Goal: Information Seeking & Learning: Understand process/instructions

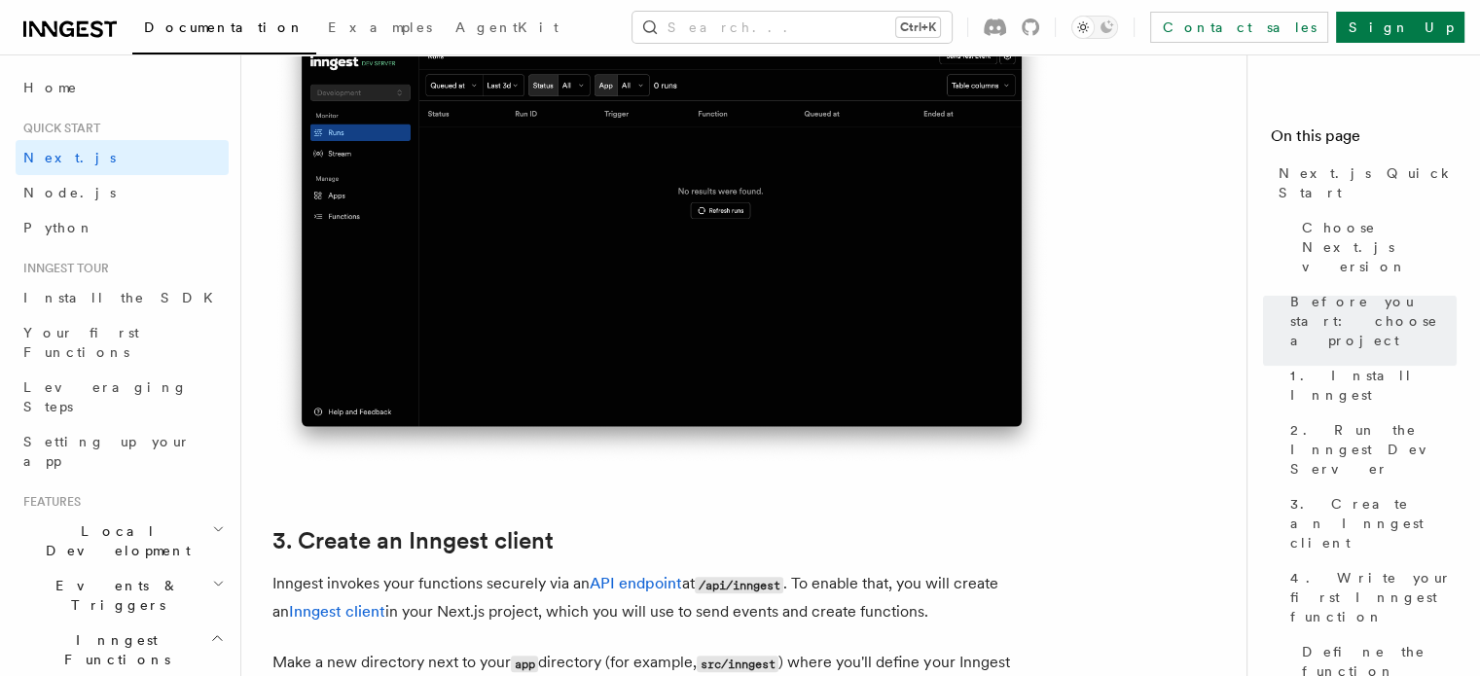
scroll to position [1752, 0]
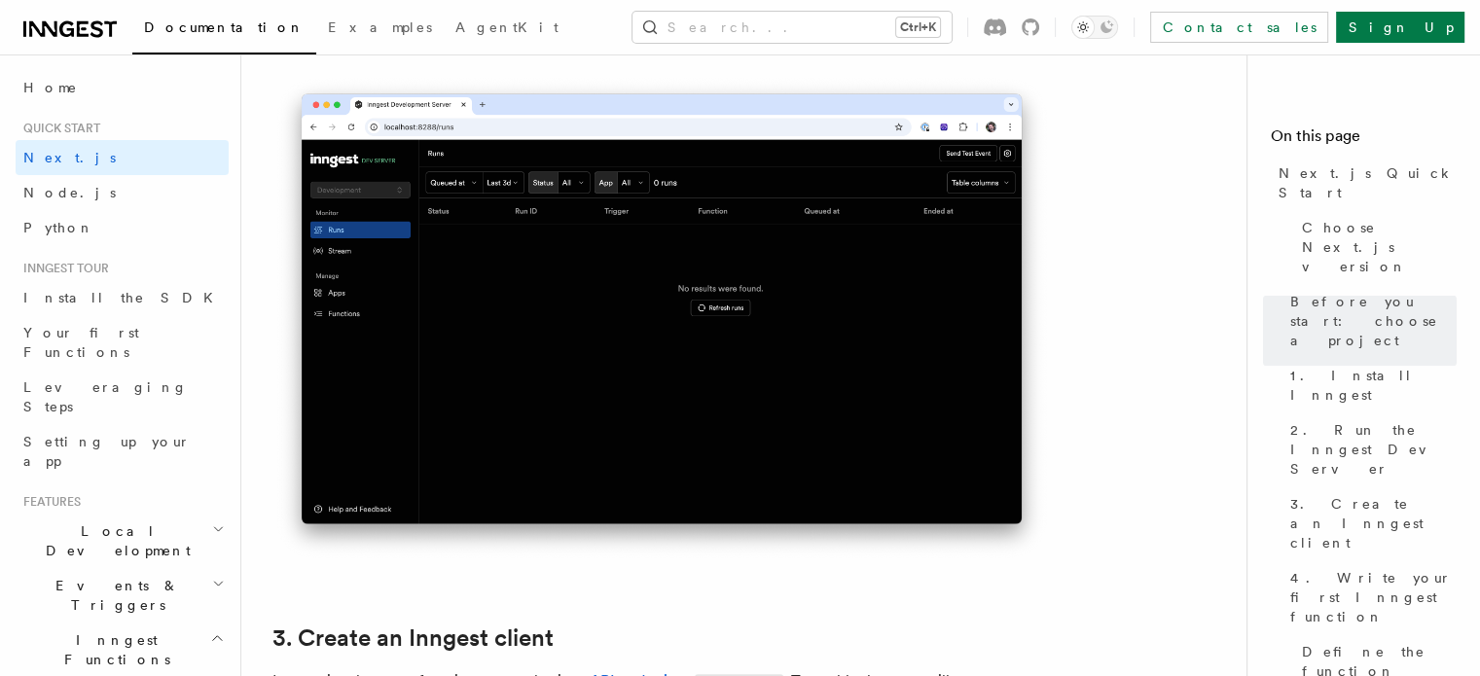
click at [610, 265] on img at bounding box center [661, 318] width 779 height 489
click at [952, 14] on button "Search... Ctrl+K" at bounding box center [792, 27] width 319 height 31
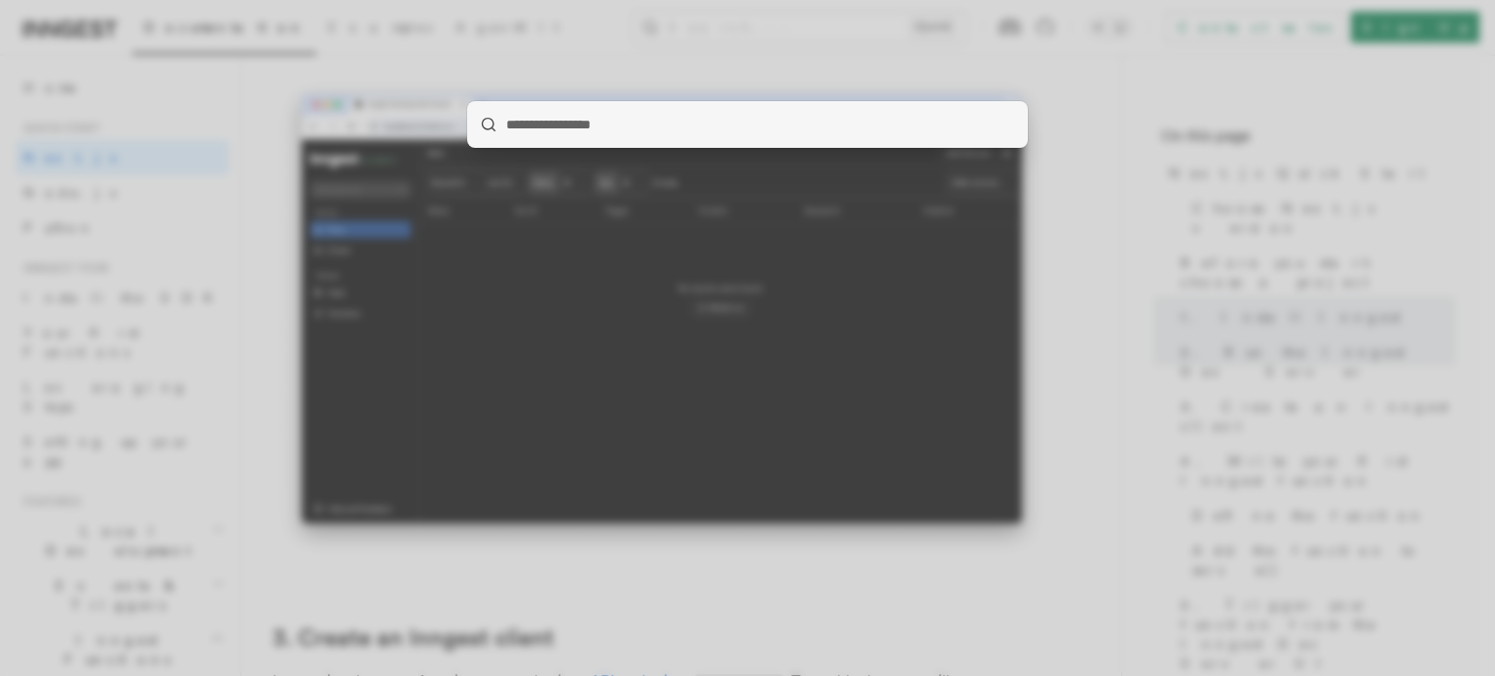
click at [172, 225] on div at bounding box center [747, 338] width 1495 height 676
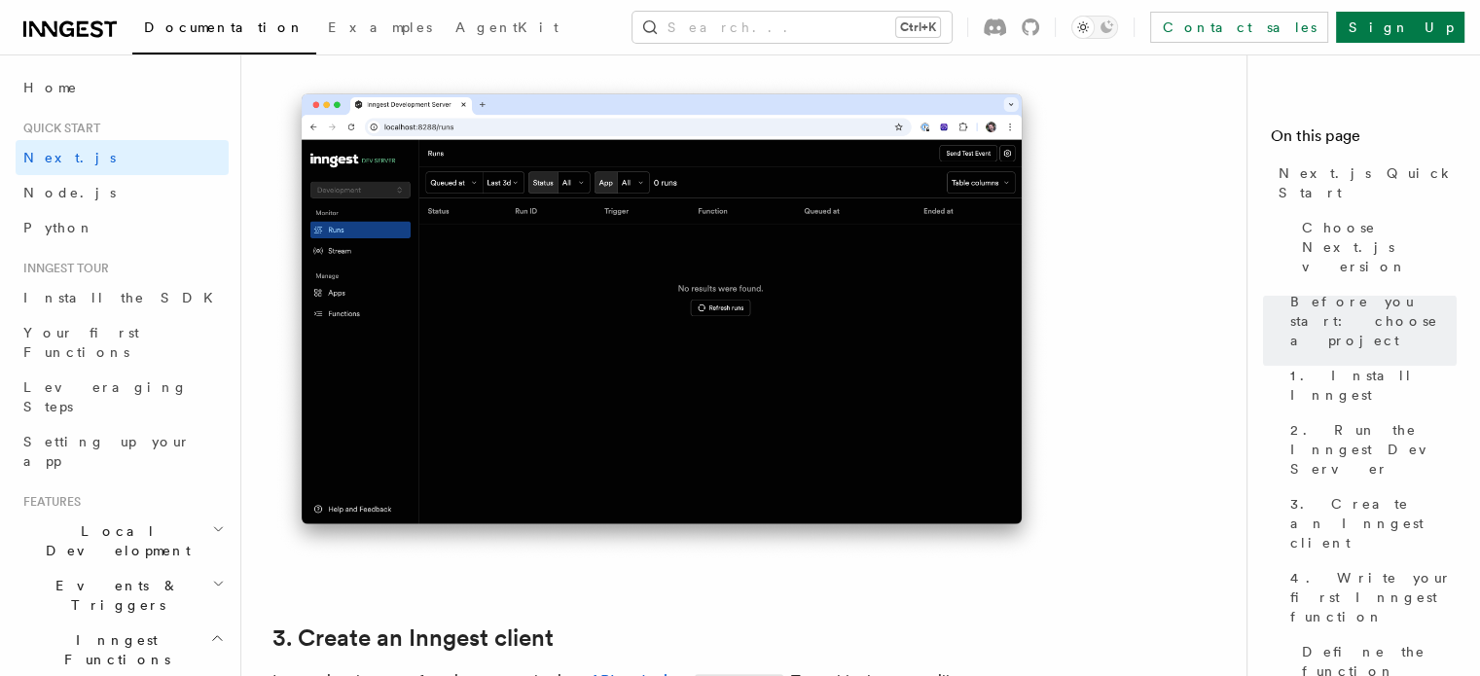
click at [144, 623] on h2 "Inngest Functions" at bounding box center [122, 650] width 213 height 54
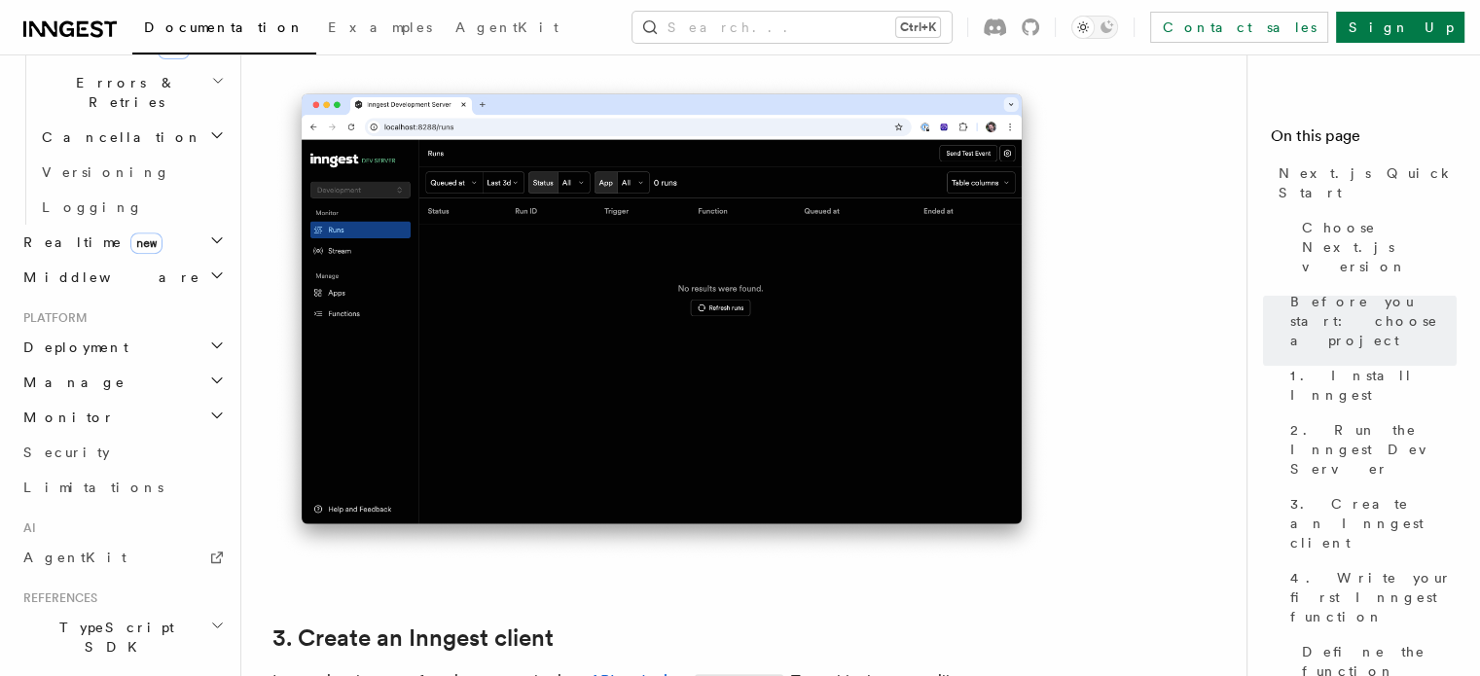
scroll to position [880, 0]
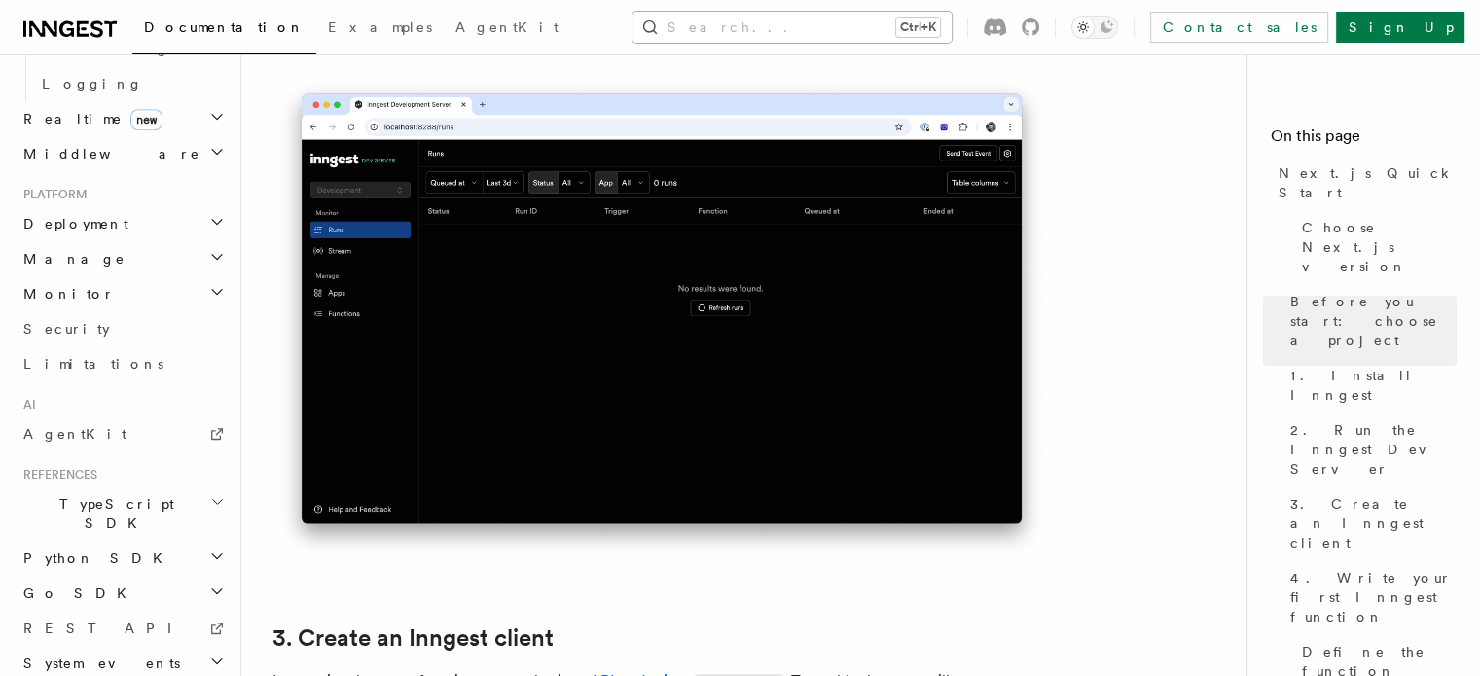
click at [759, 24] on button "Search... Ctrl+K" at bounding box center [792, 27] width 319 height 31
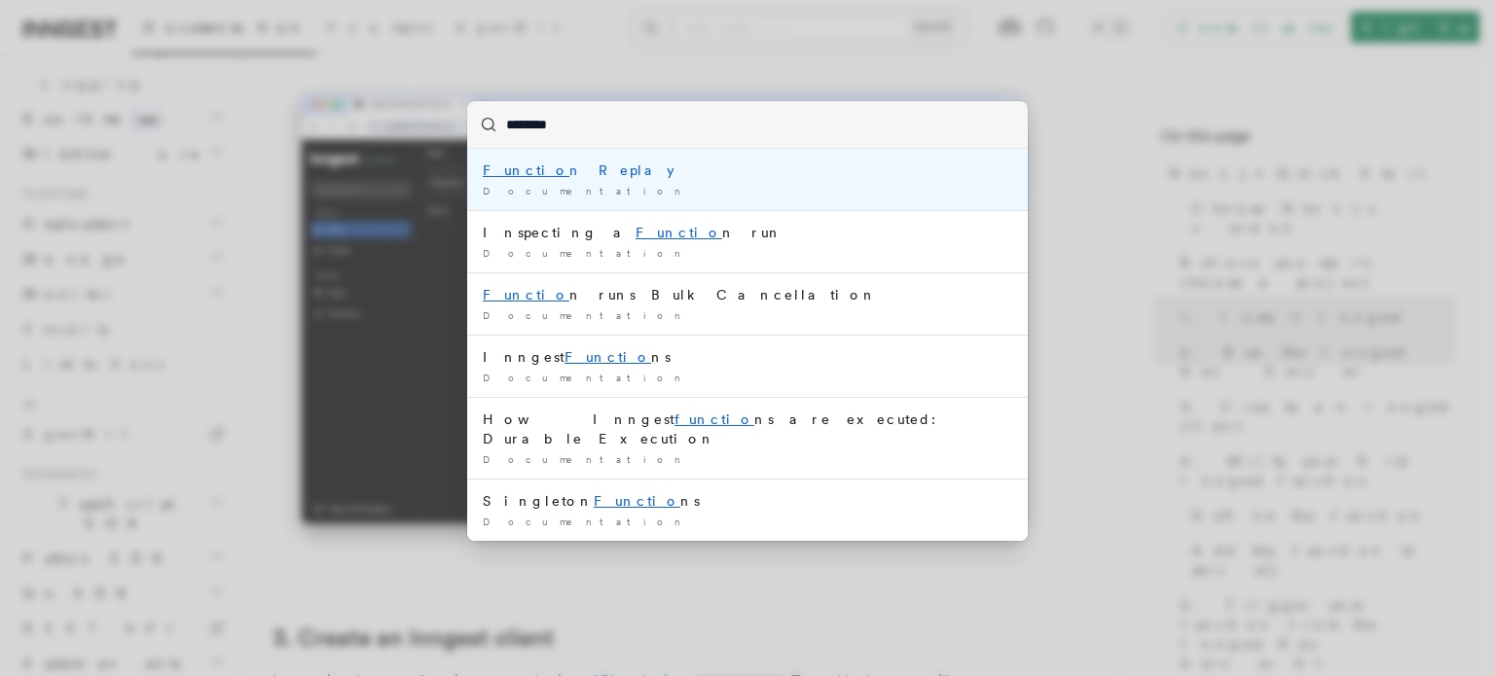
type input "*********"
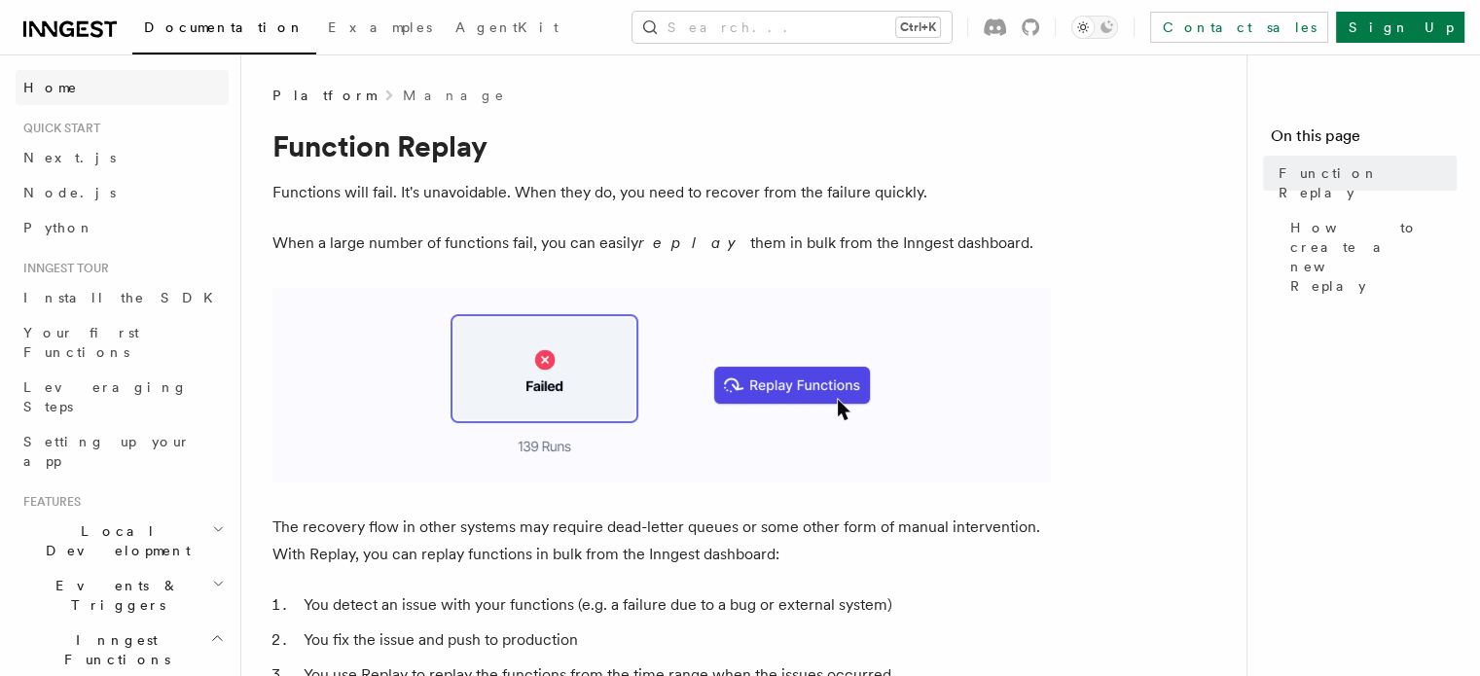
click at [146, 77] on link "Home" at bounding box center [122, 87] width 213 height 35
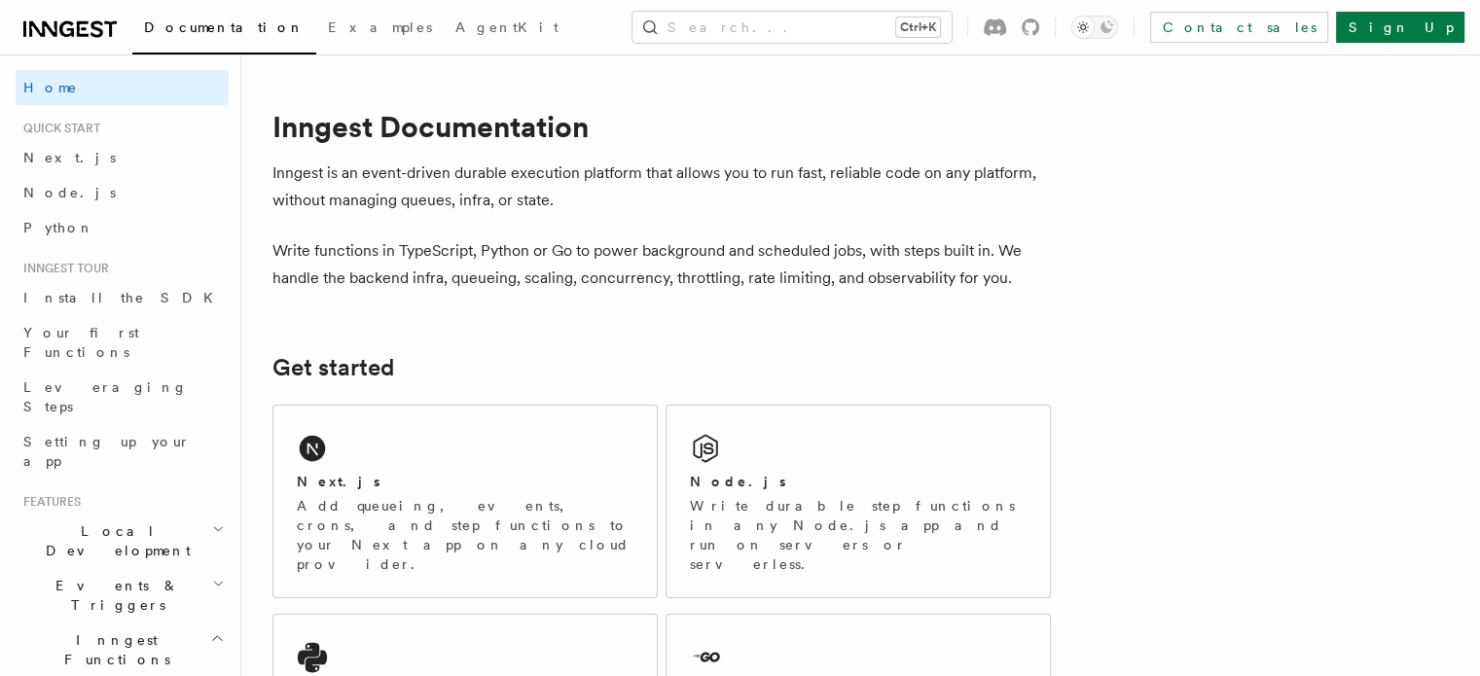
scroll to position [195, 0]
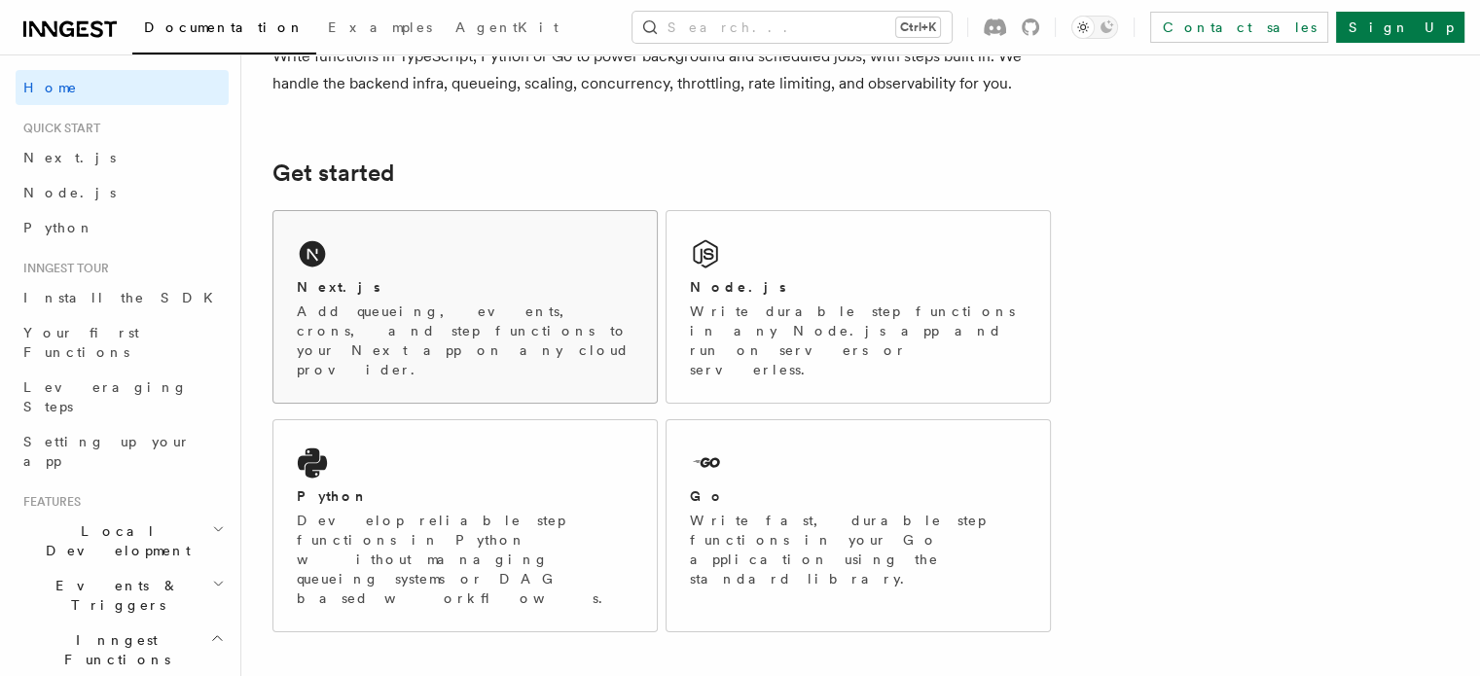
click at [572, 256] on div "Next.js Add queueing, events, crons, and step functions to your Next app on any…" at bounding box center [464, 307] width 383 height 192
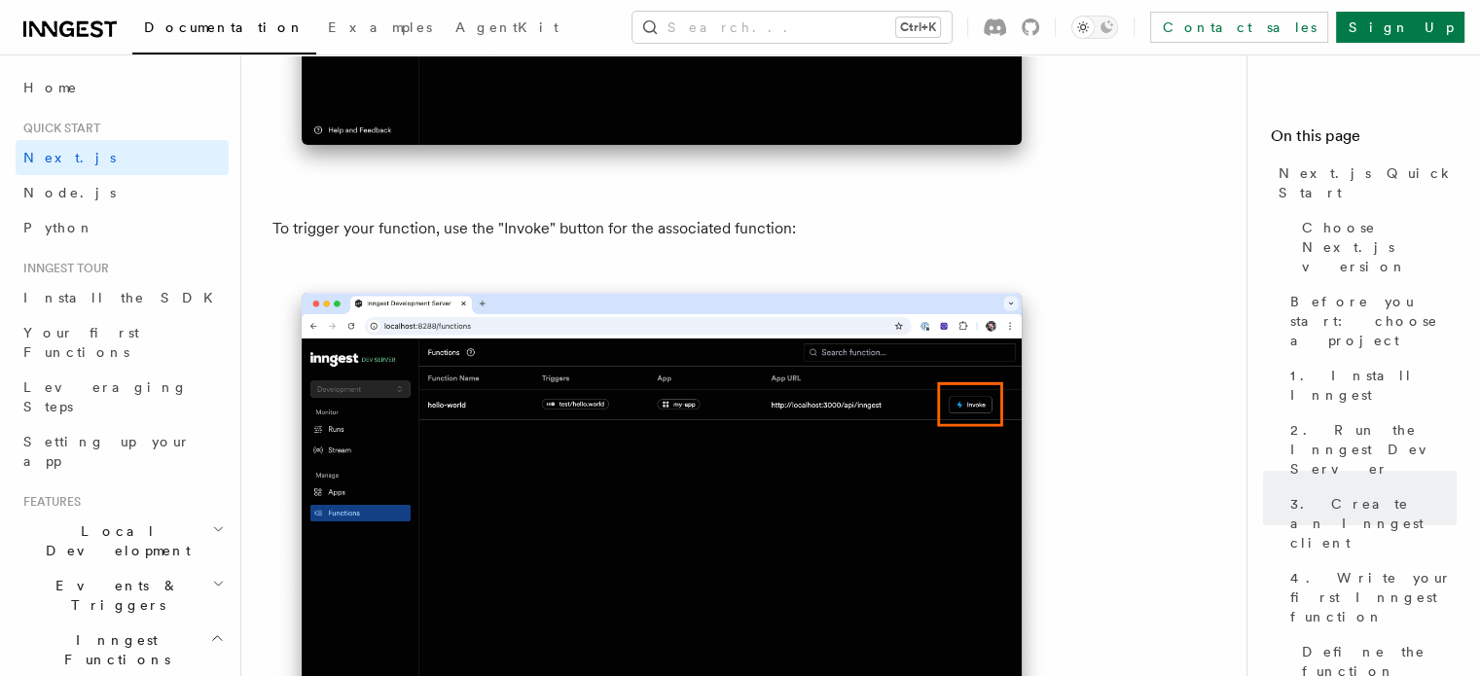
scroll to position [5158, 0]
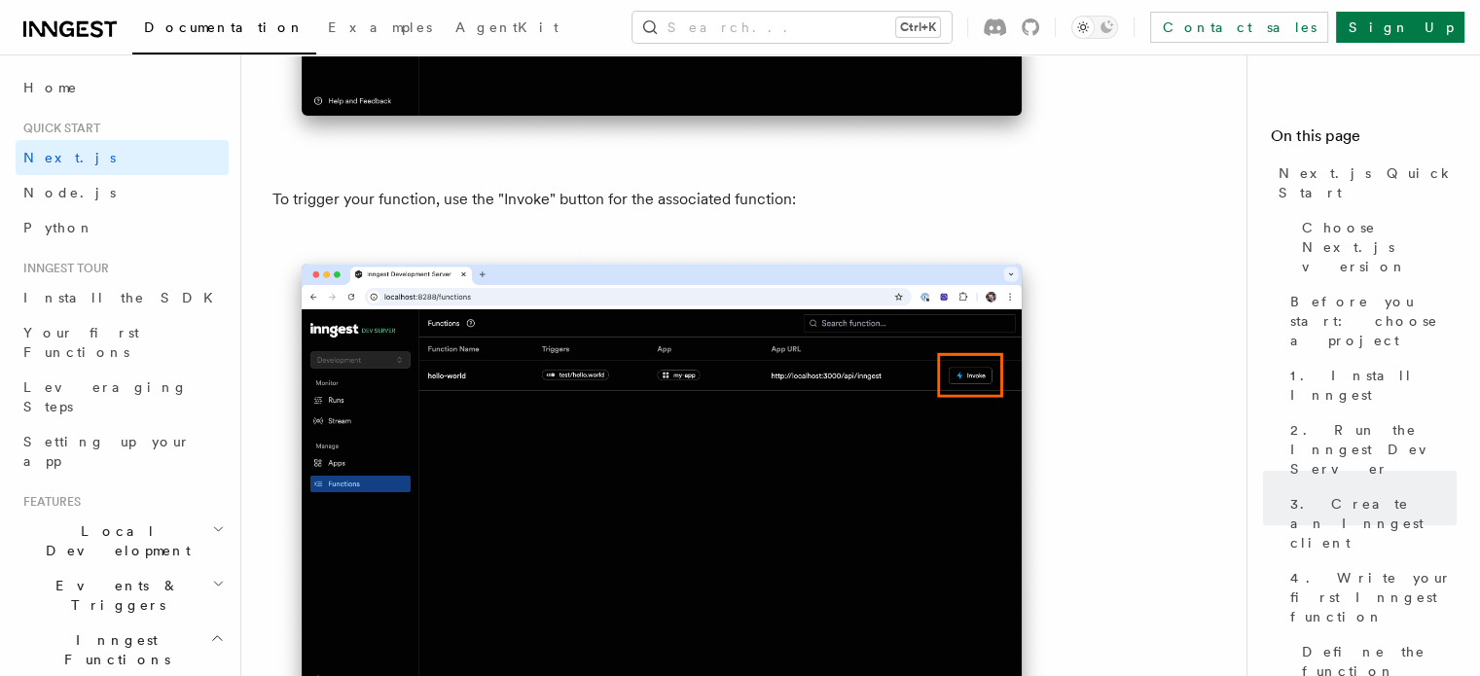
click at [816, 347] on img at bounding box center [661, 488] width 779 height 489
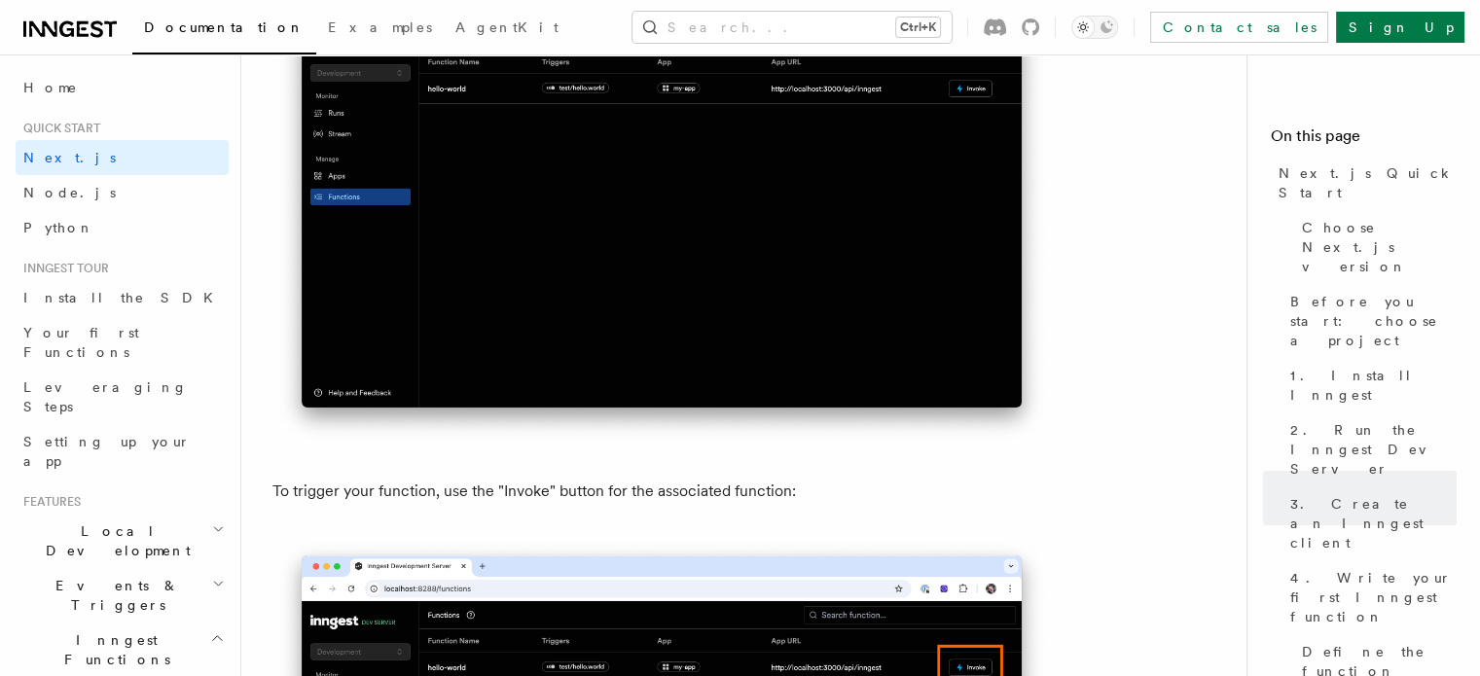
click at [815, 340] on img at bounding box center [661, 201] width 779 height 489
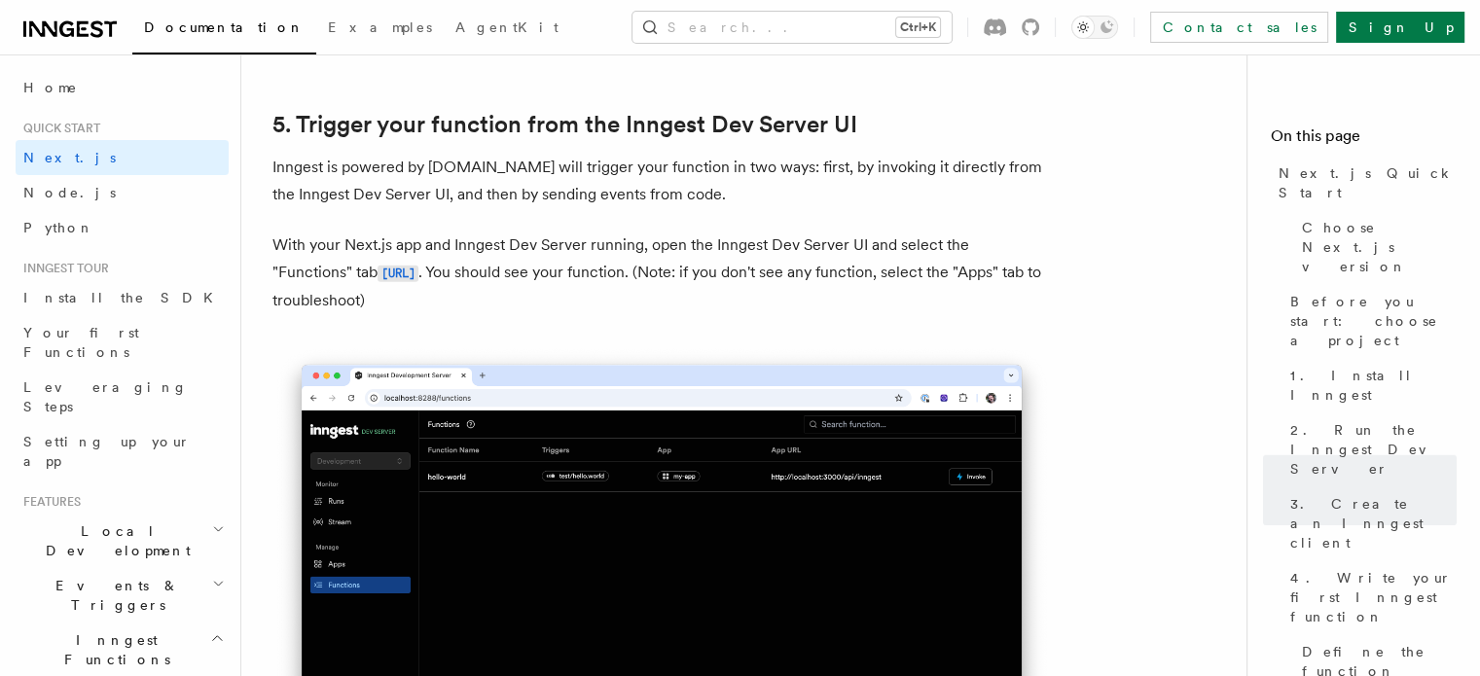
scroll to position [4476, 0]
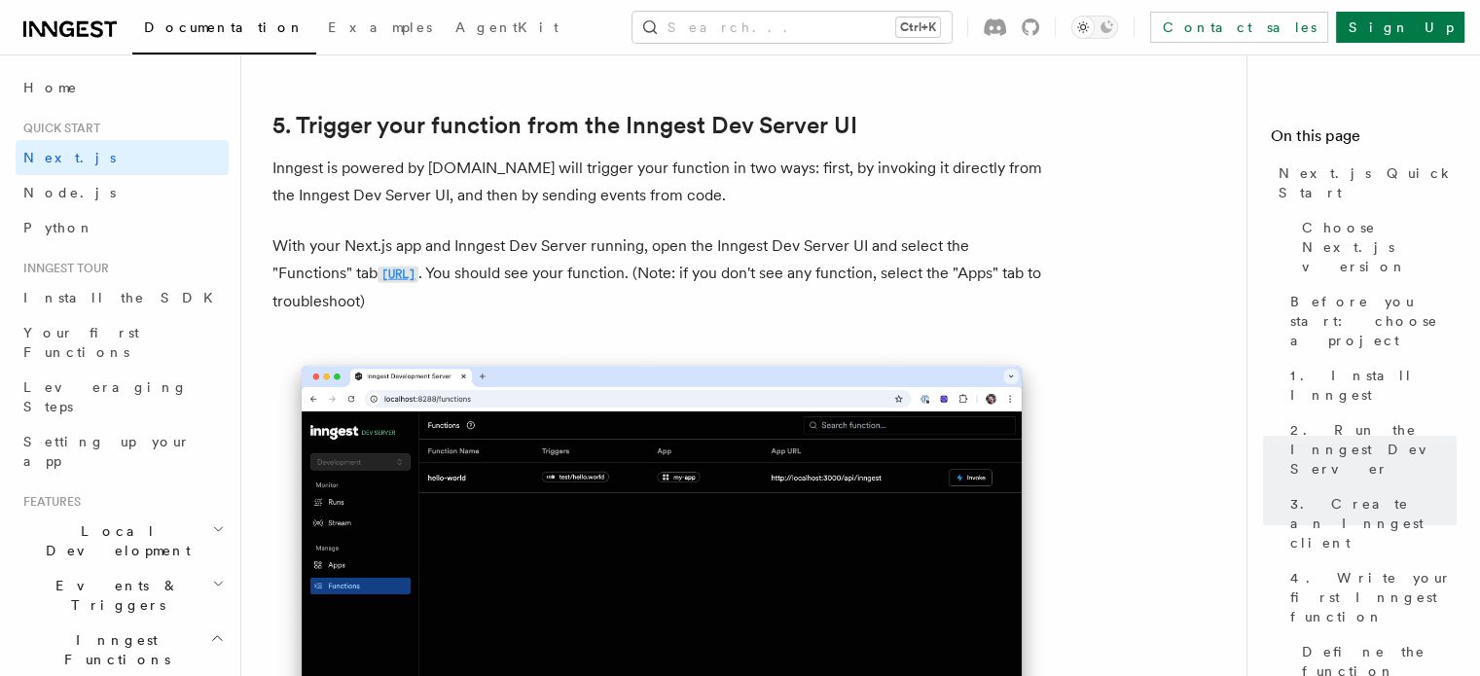
click at [418, 269] on link "[URL]" at bounding box center [398, 273] width 41 height 18
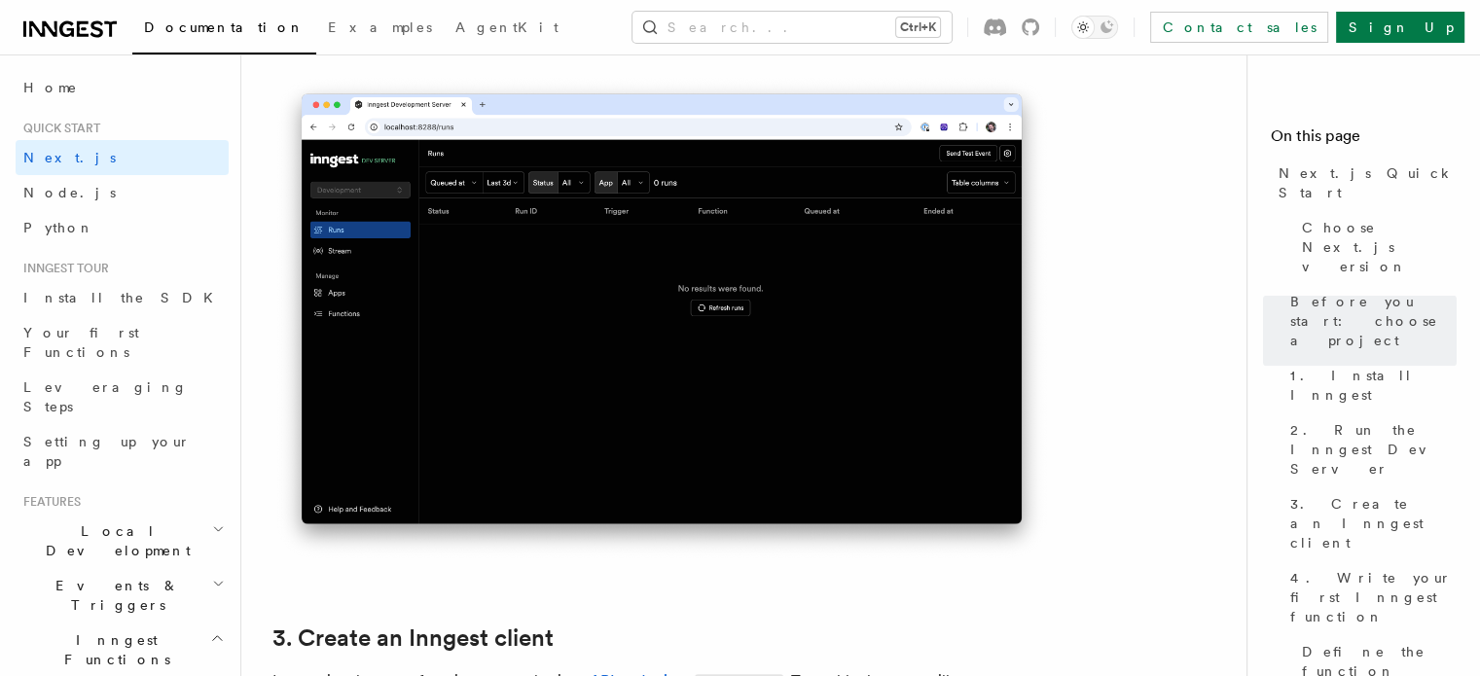
click at [543, 305] on img at bounding box center [661, 318] width 779 height 489
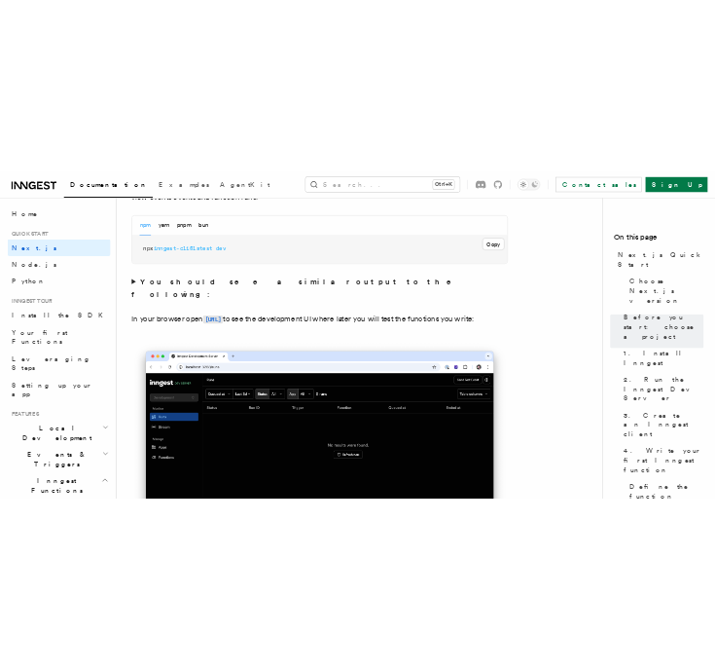
scroll to position [1460, 0]
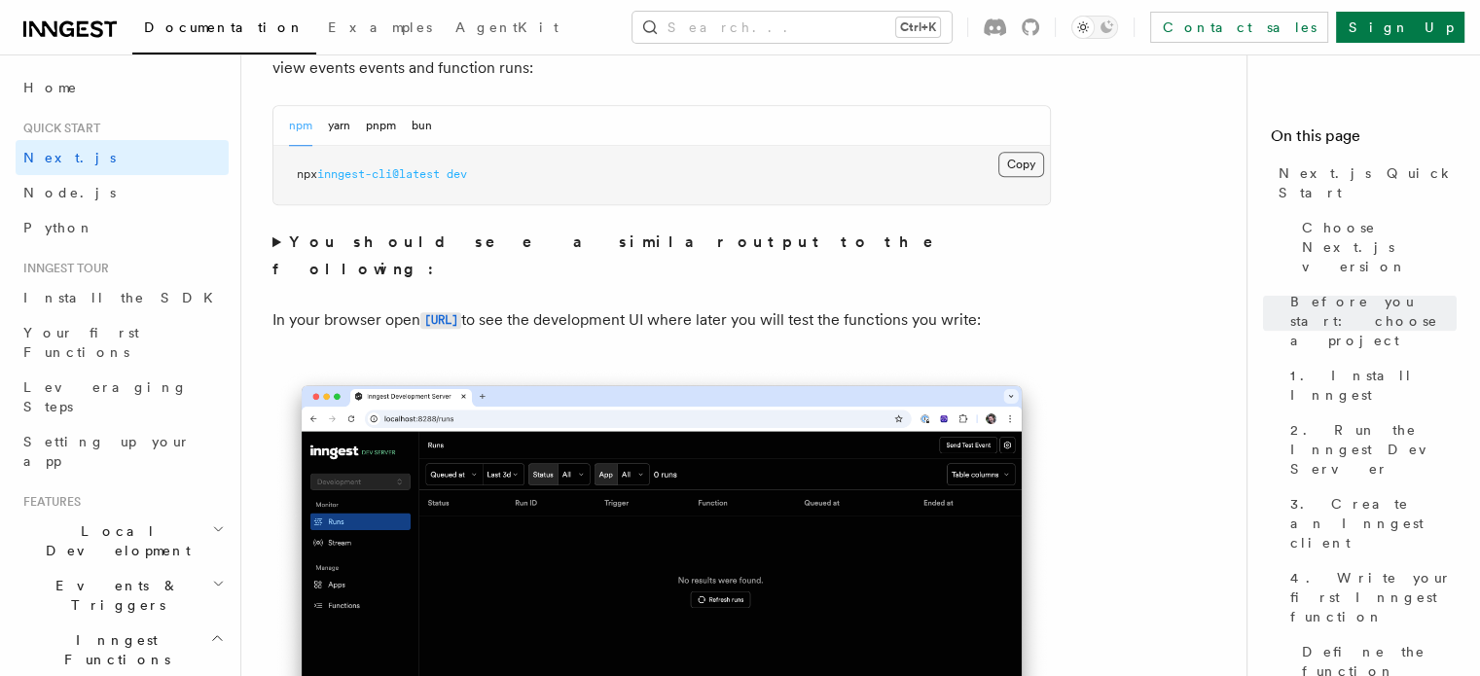
click at [1019, 167] on button "Copy Copied" at bounding box center [1021, 164] width 46 height 25
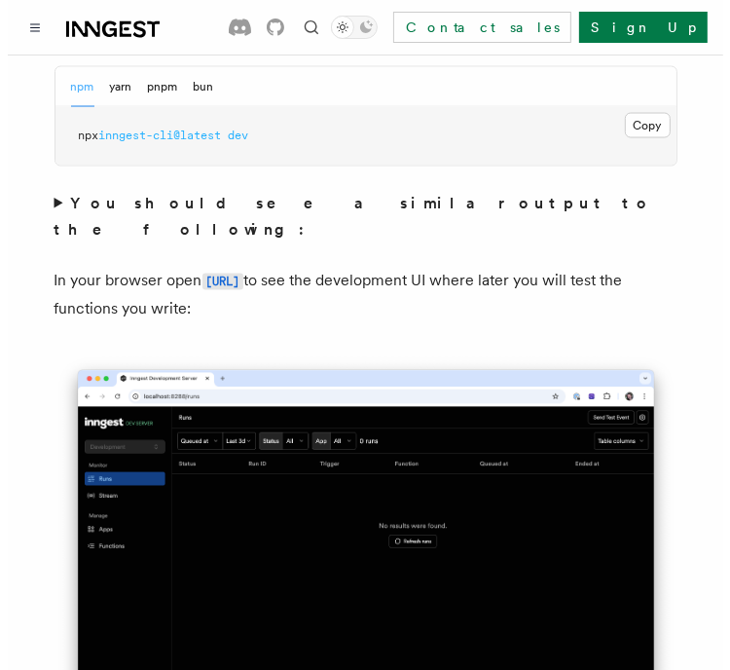
scroll to position [1557, 0]
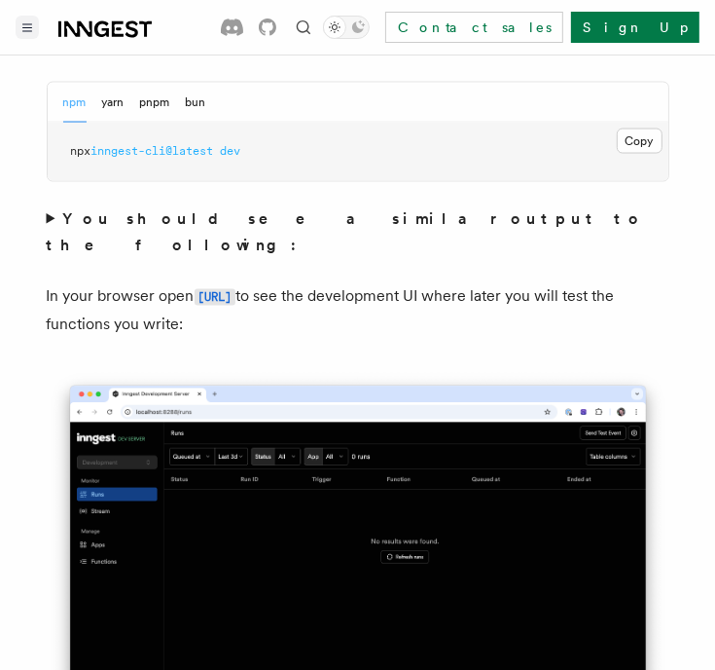
click at [17, 21] on button "Toggle navigation" at bounding box center [27, 27] width 23 height 23
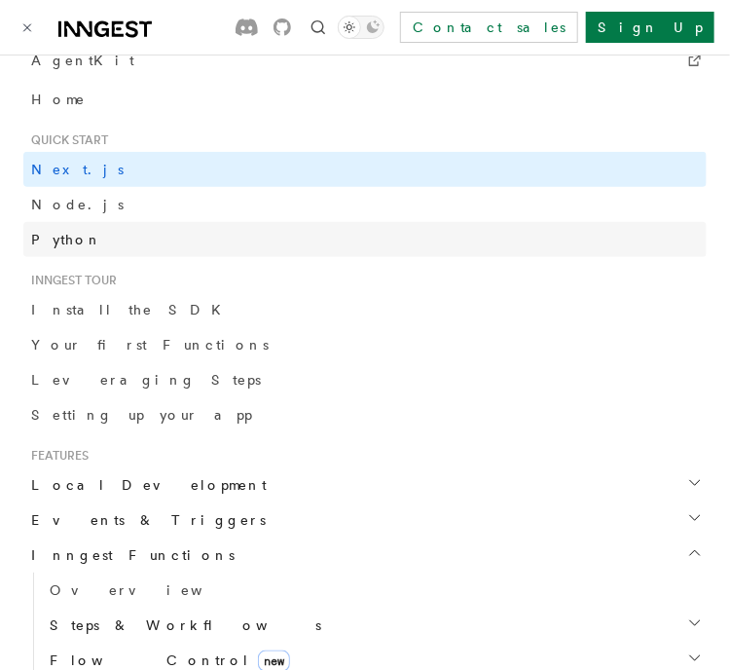
scroll to position [195, 0]
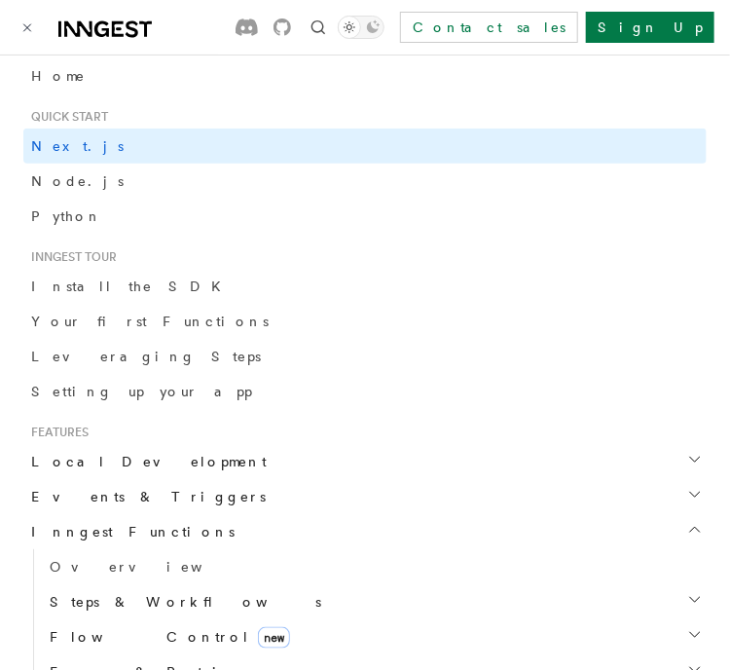
click at [200, 455] on h2 "Local Development" at bounding box center [364, 461] width 683 height 35
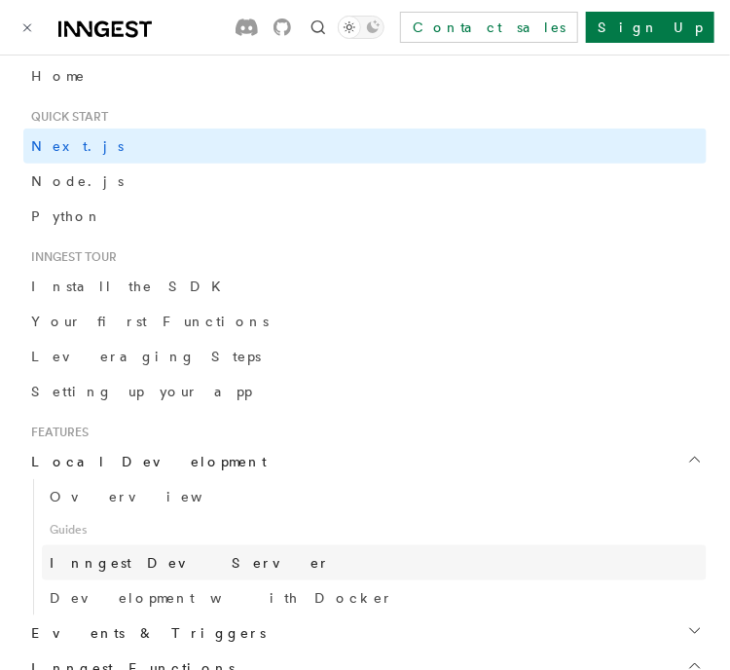
click at [157, 568] on span "Inngest Dev Server" at bounding box center [190, 563] width 280 height 16
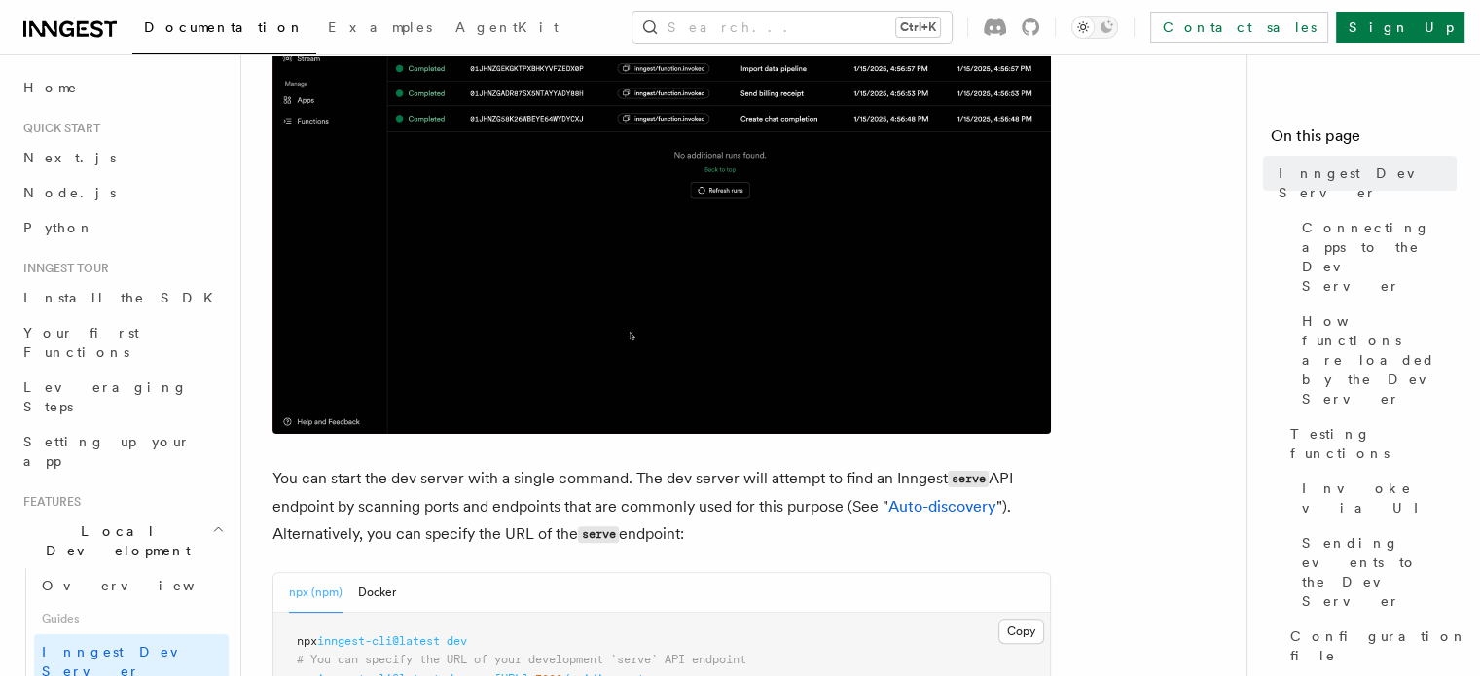
scroll to position [292, 0]
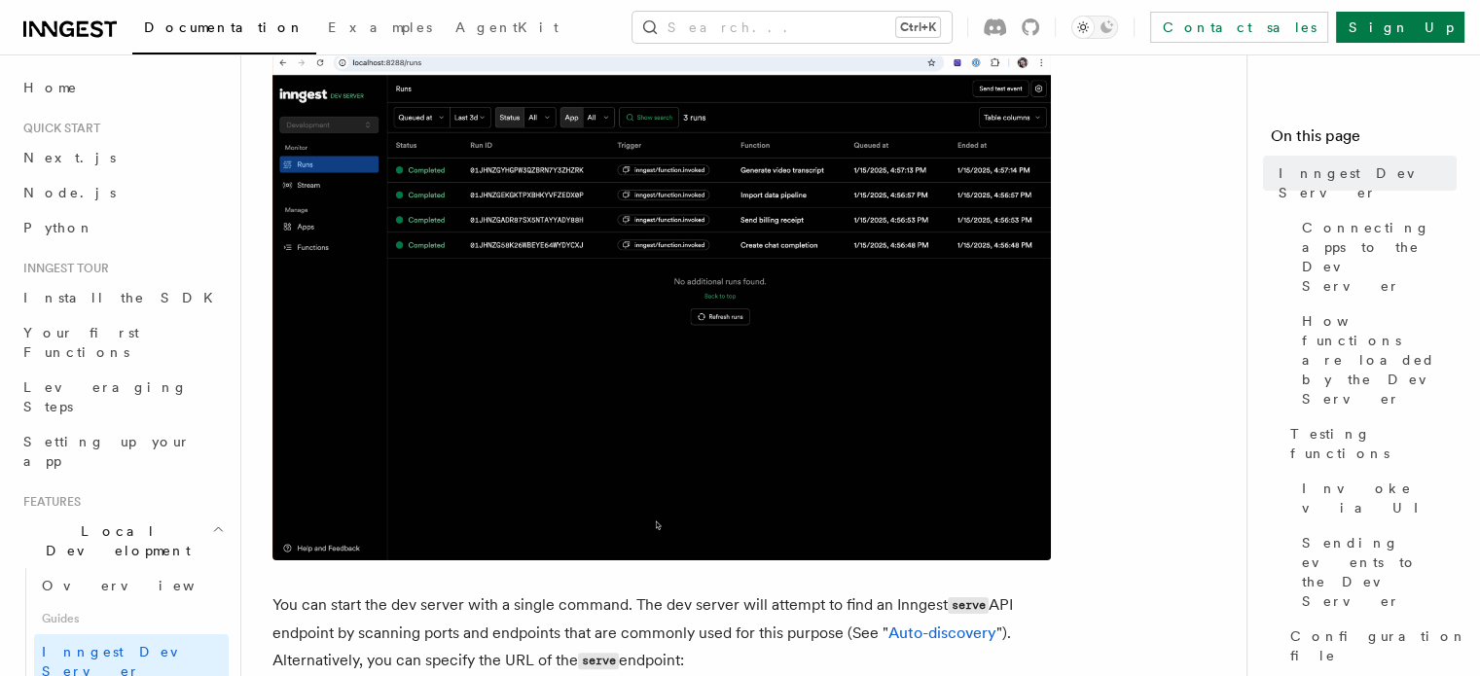
click at [688, 177] on img at bounding box center [661, 295] width 779 height 529
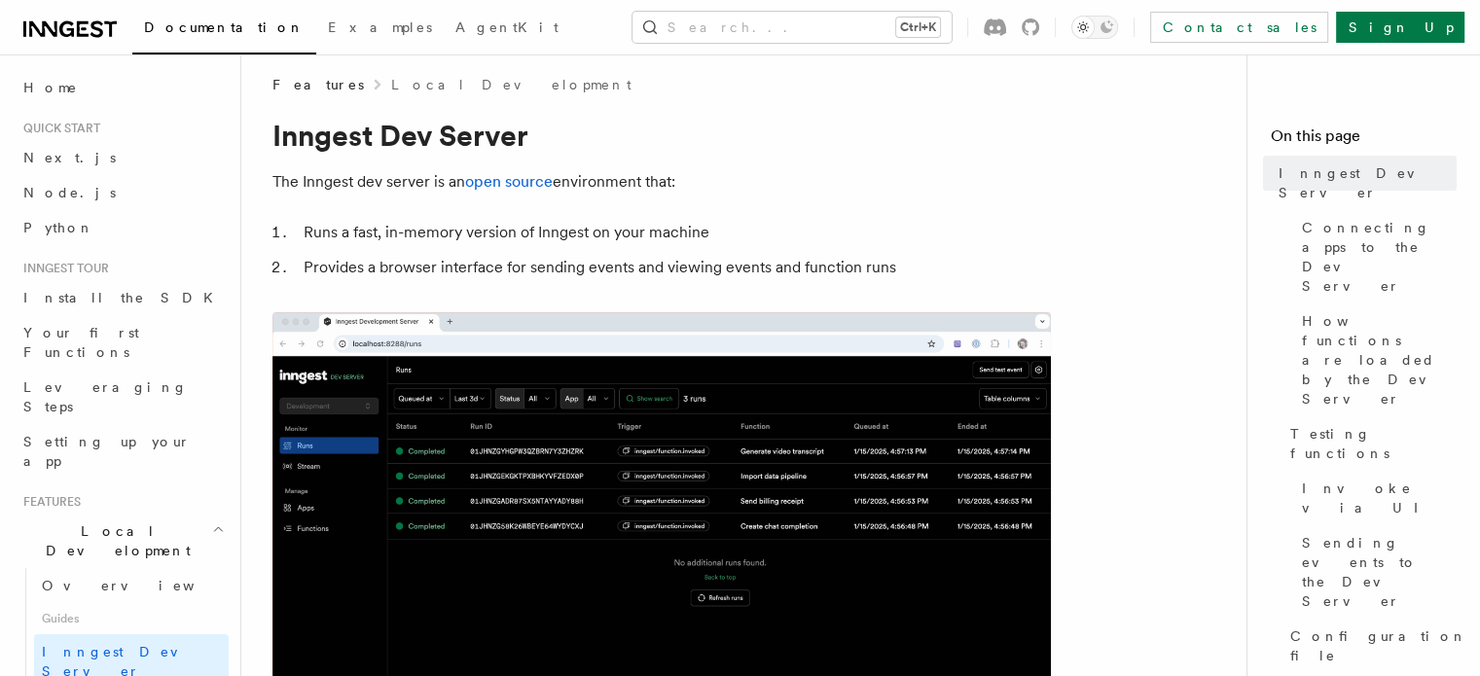
scroll to position [0, 0]
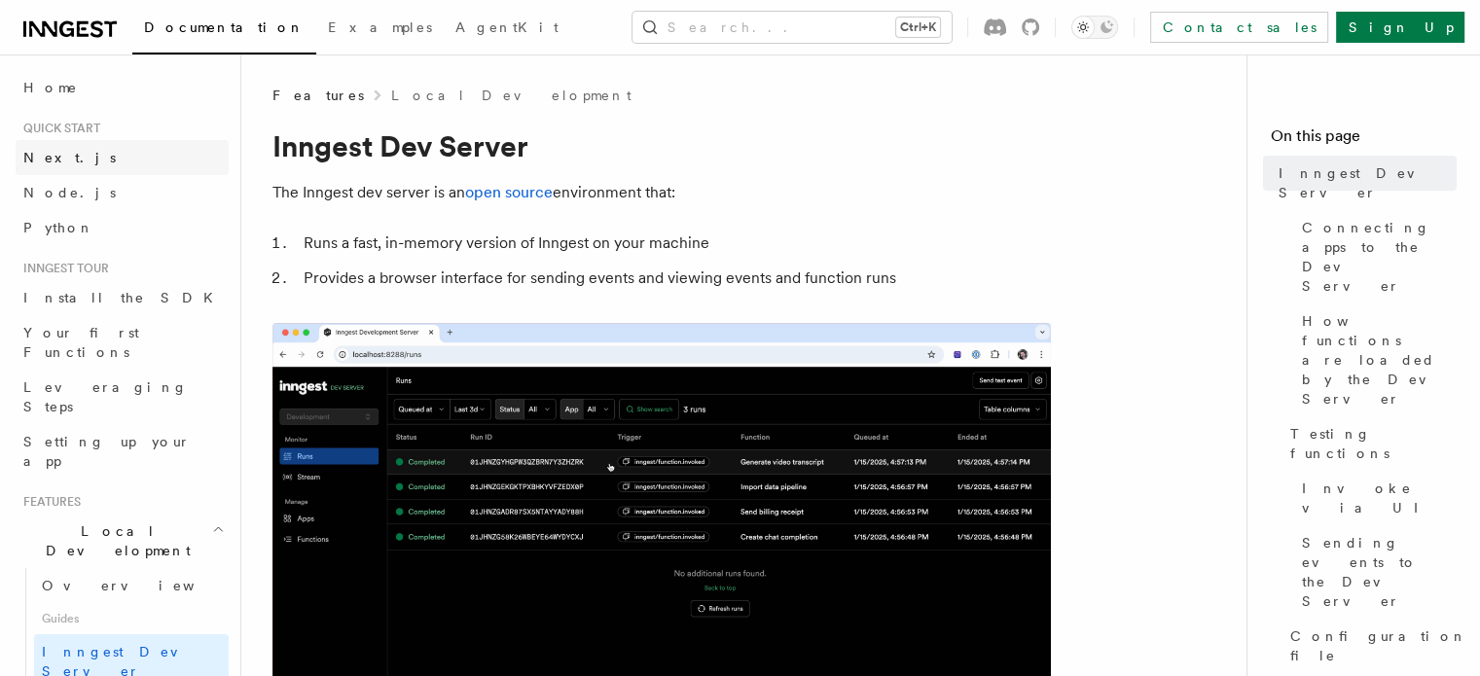
click at [92, 142] on link "Next.js" at bounding box center [122, 157] width 213 height 35
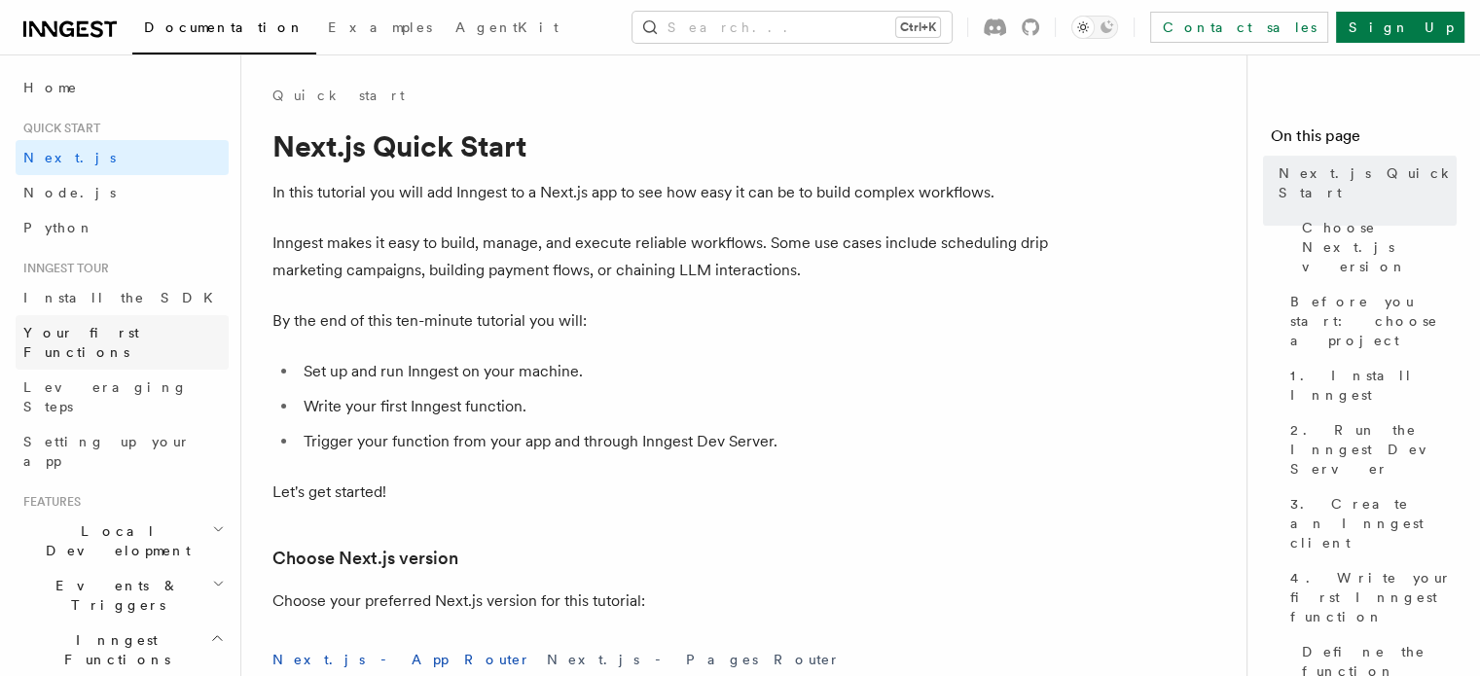
scroll to position [97, 0]
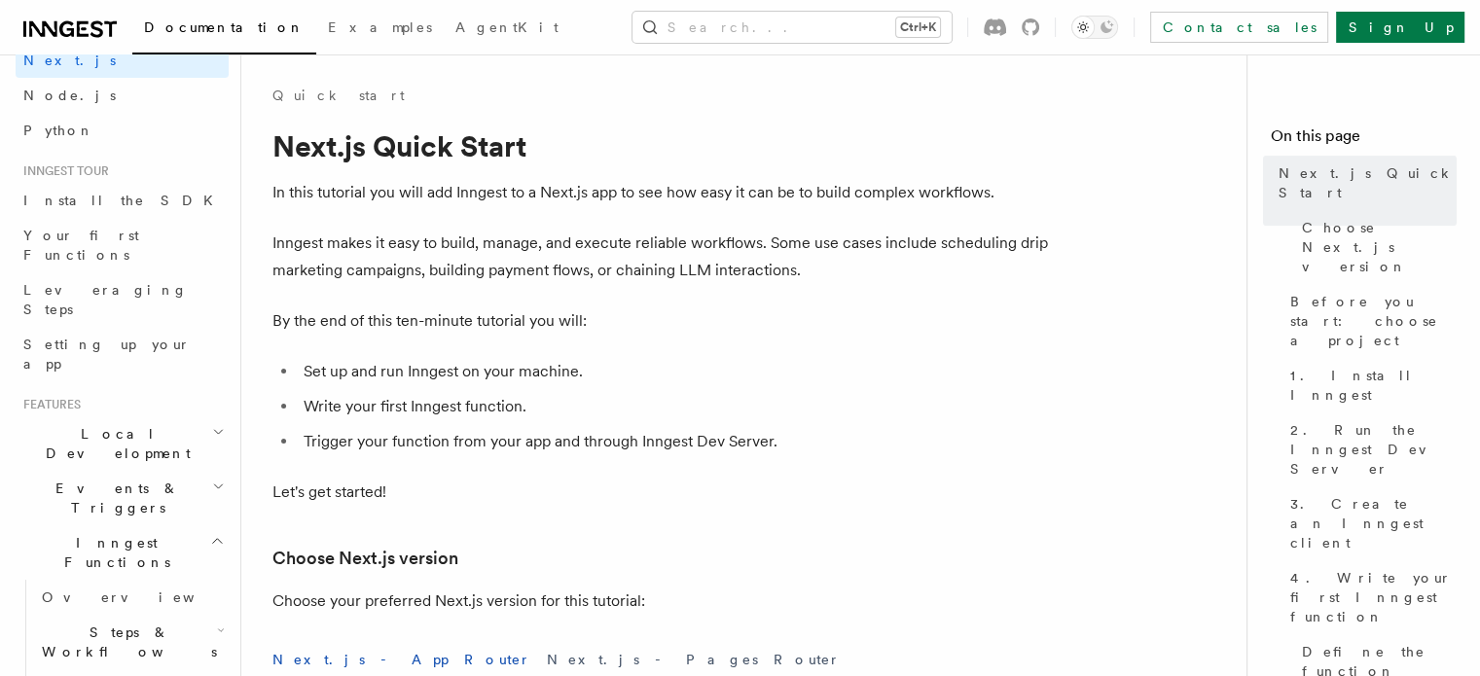
click at [147, 417] on h2 "Local Development" at bounding box center [122, 444] width 213 height 54
click at [123, 547] on span "Inngest Dev Server" at bounding box center [125, 564] width 166 height 35
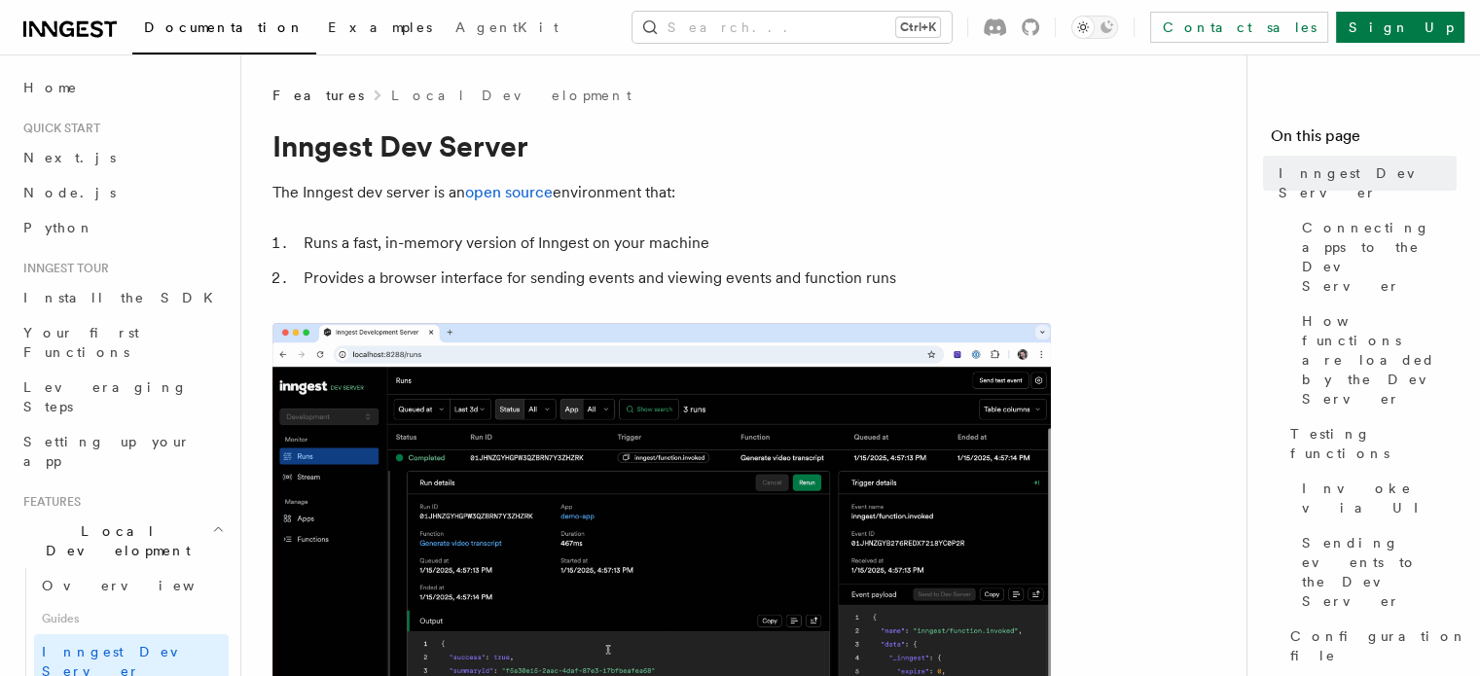
click at [316, 36] on link "Examples" at bounding box center [379, 29] width 127 height 47
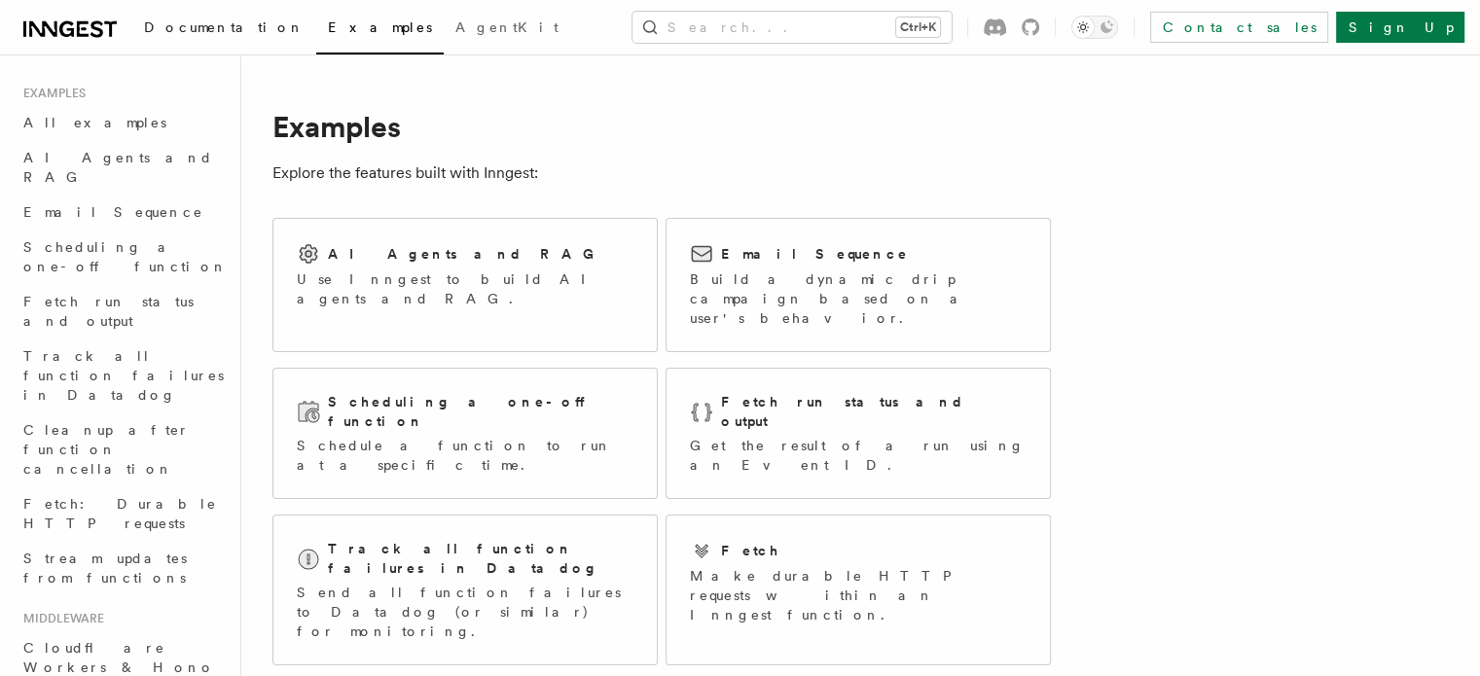
click at [165, 16] on link "Documentation" at bounding box center [224, 29] width 184 height 47
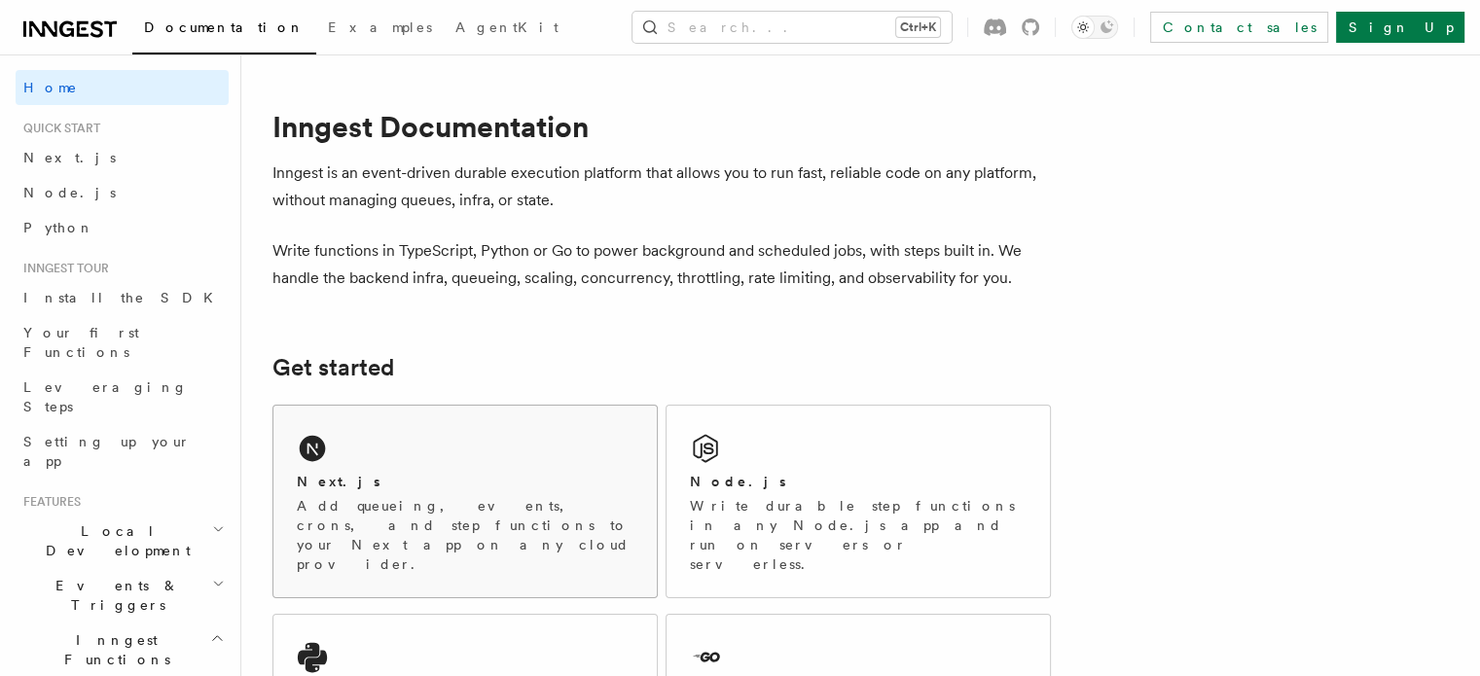
click at [554, 459] on div "Next.js Add queueing, events, crons, and step functions to your Next app on any…" at bounding box center [464, 502] width 383 height 192
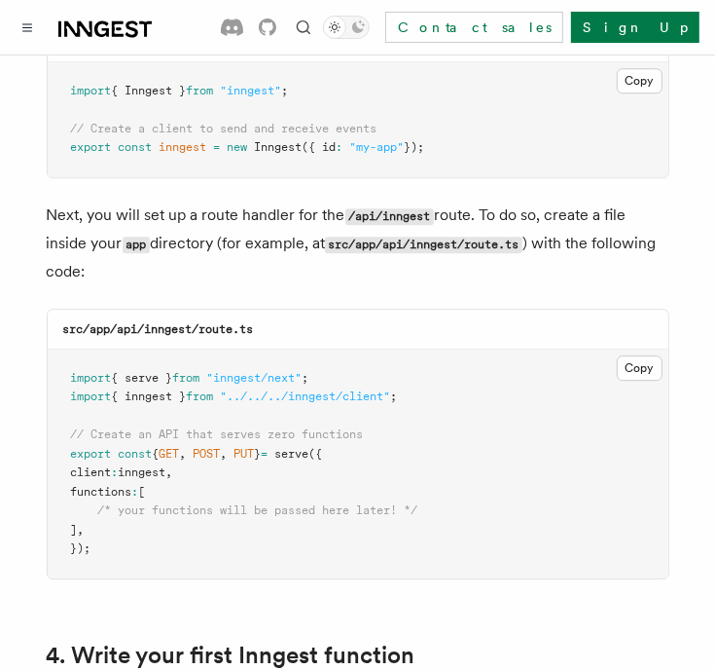
scroll to position [2627, 0]
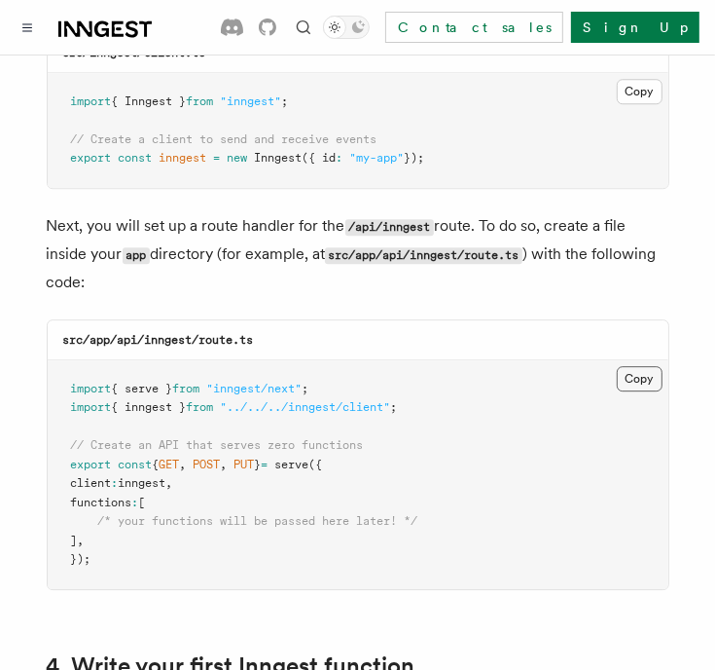
click at [639, 366] on button "Copy Copied" at bounding box center [640, 378] width 46 height 25
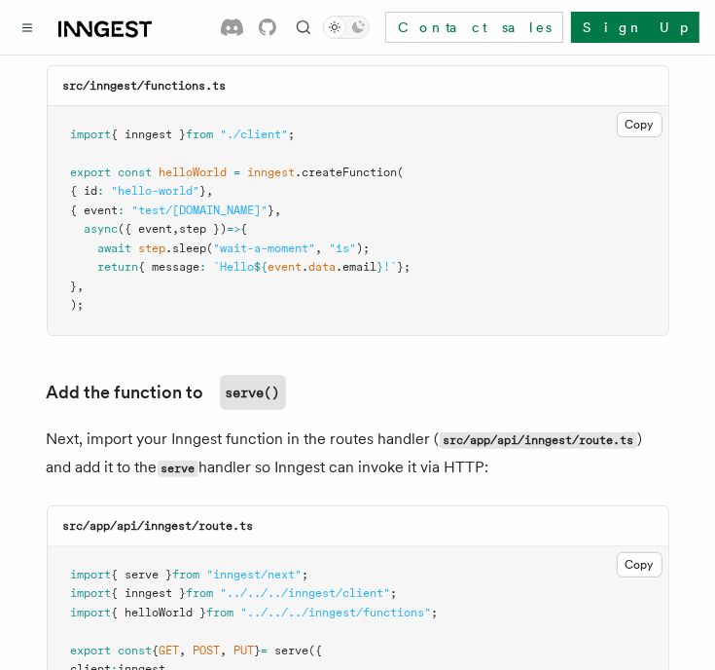
scroll to position [3601, 0]
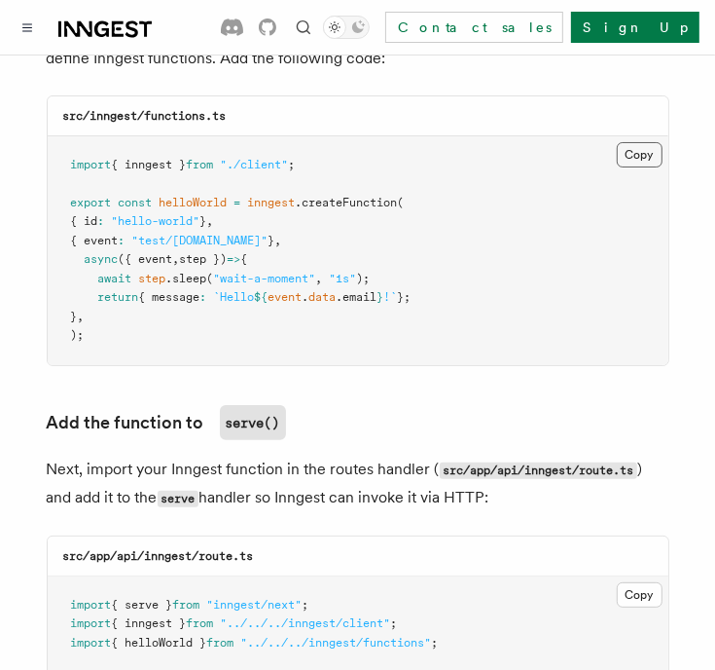
click at [662, 142] on button "Copy Copied" at bounding box center [640, 154] width 46 height 25
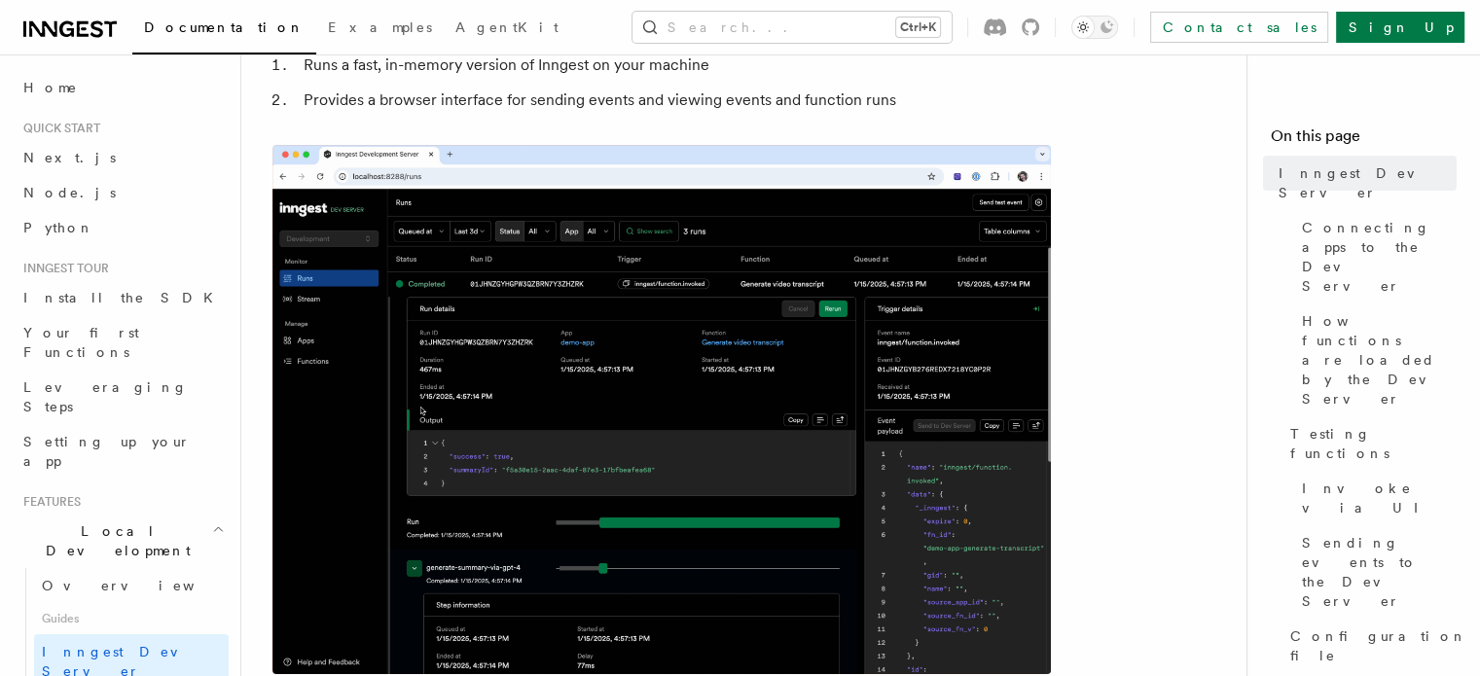
scroll to position [292, 0]
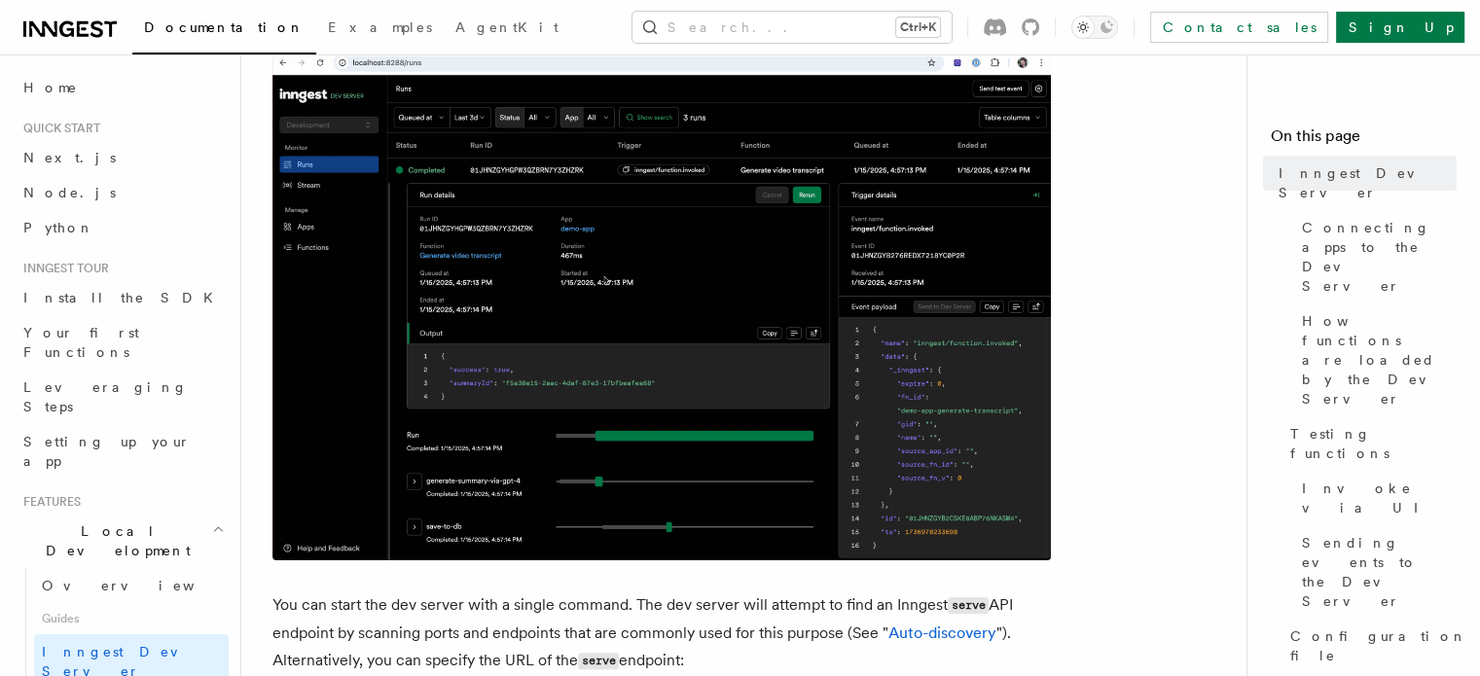
click at [679, 374] on img at bounding box center [661, 295] width 779 height 529
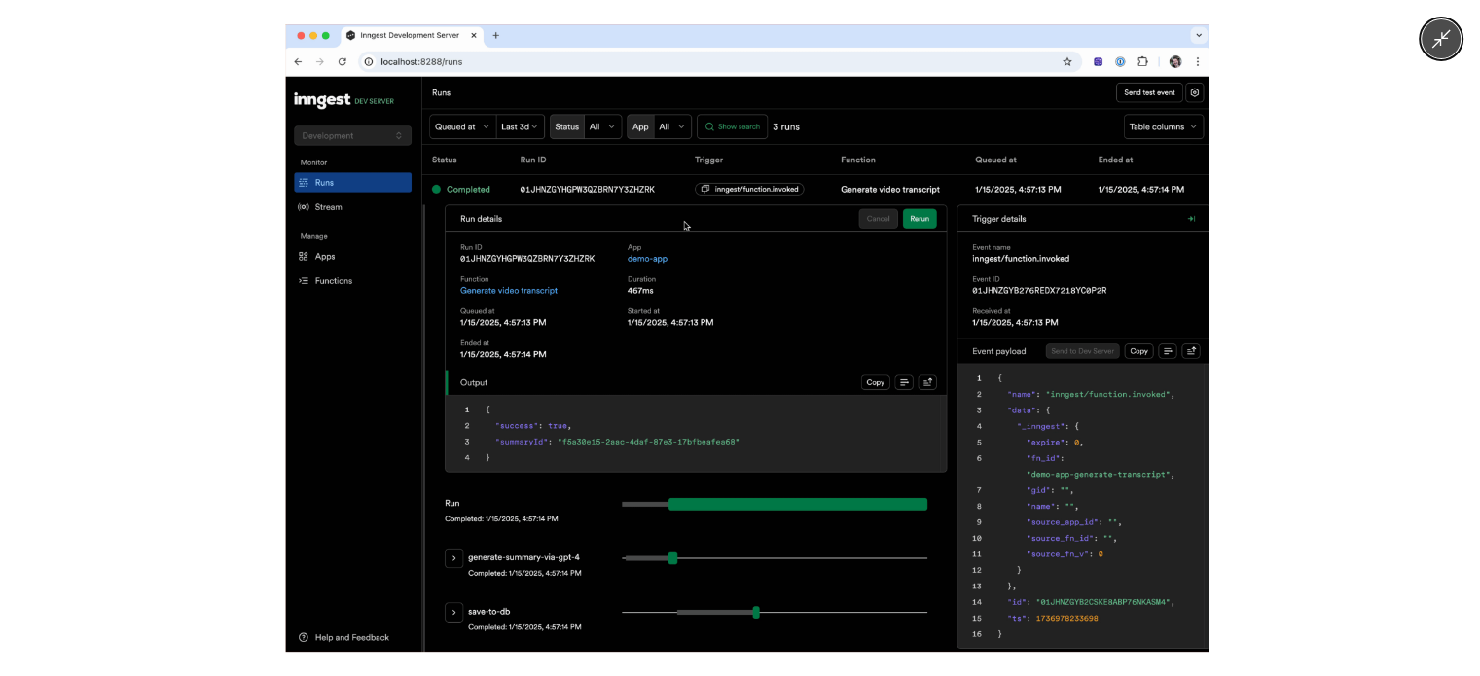
click at [679, 374] on img at bounding box center [748, 338] width 924 height 628
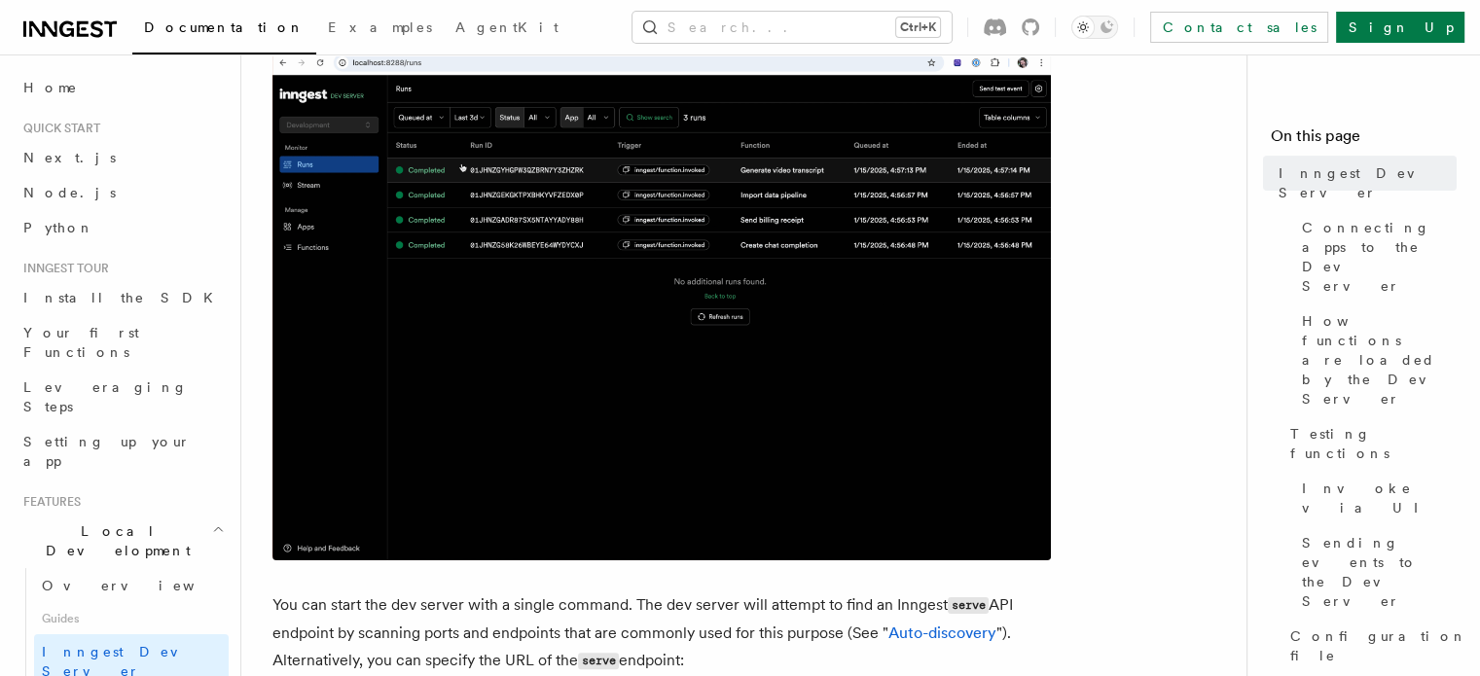
click at [679, 374] on img at bounding box center [661, 295] width 779 height 529
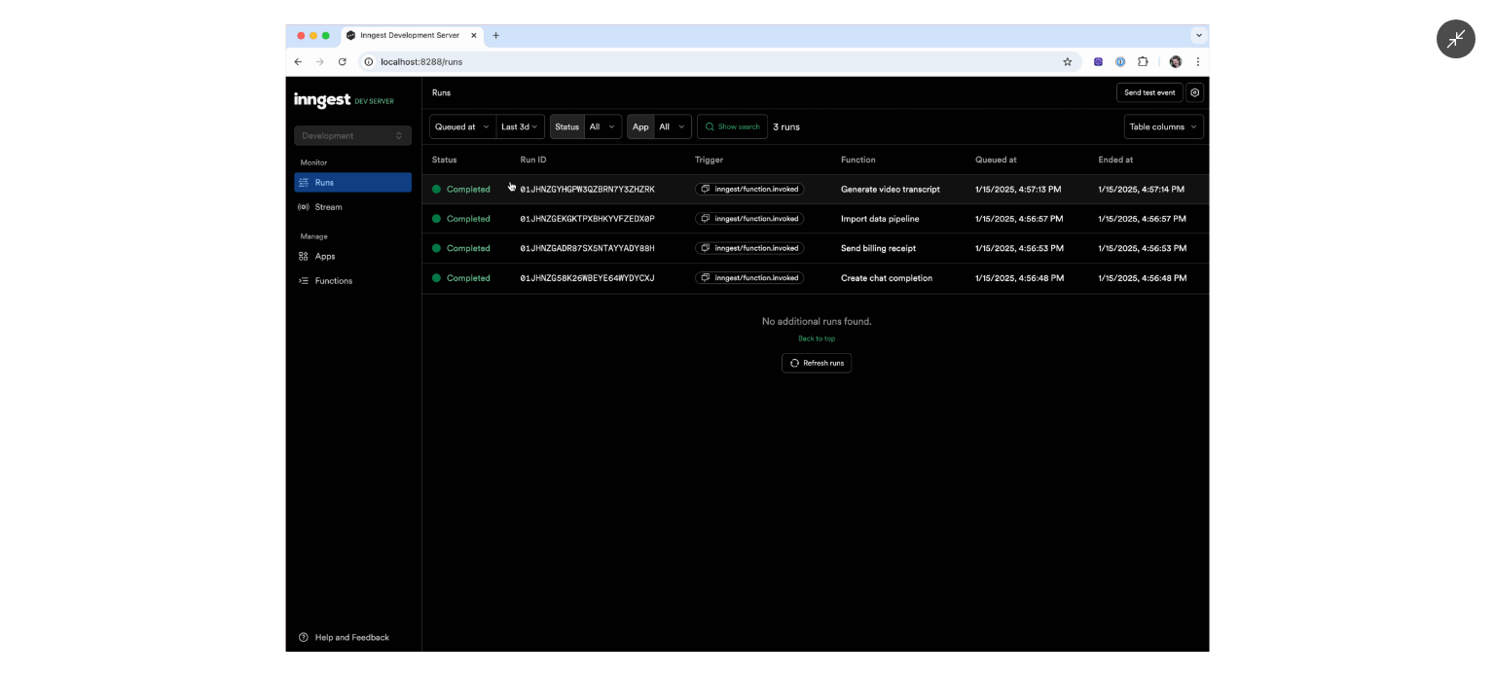
click at [494, 332] on img at bounding box center [748, 338] width 924 height 628
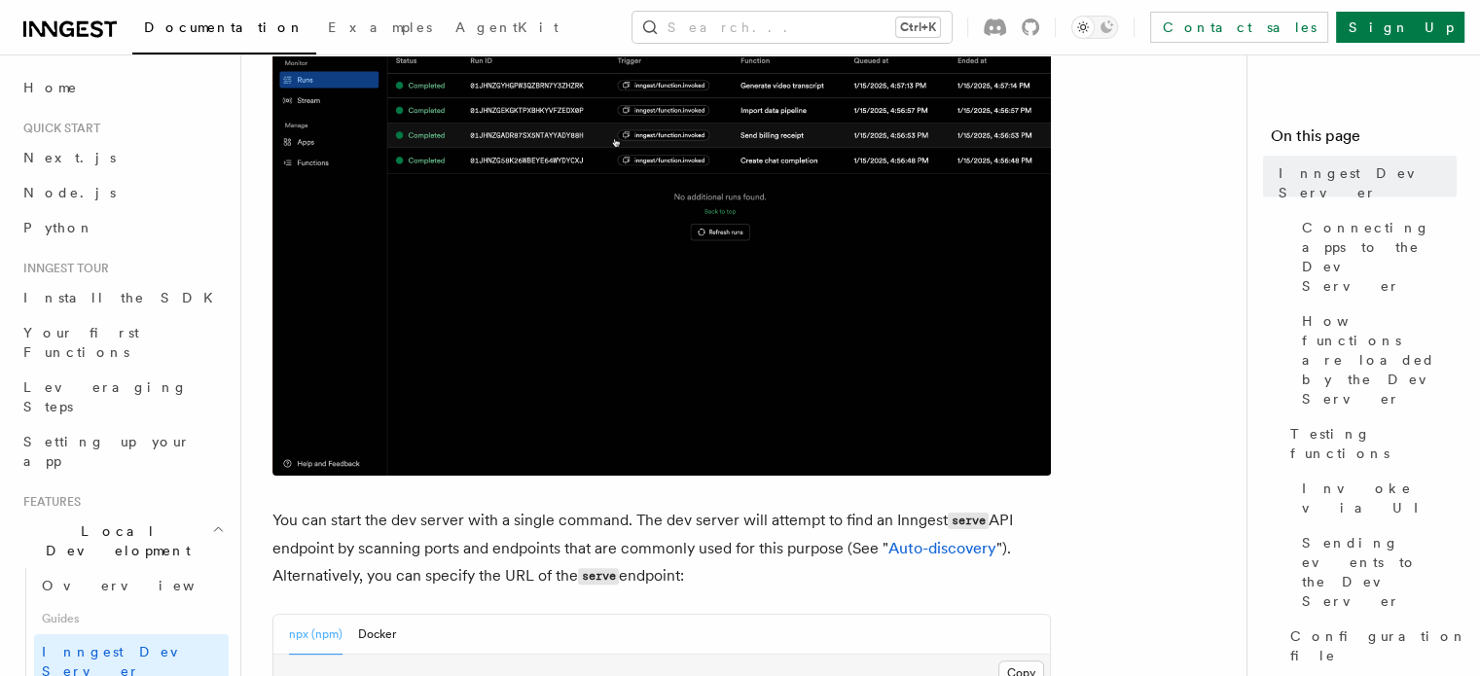
scroll to position [195, 0]
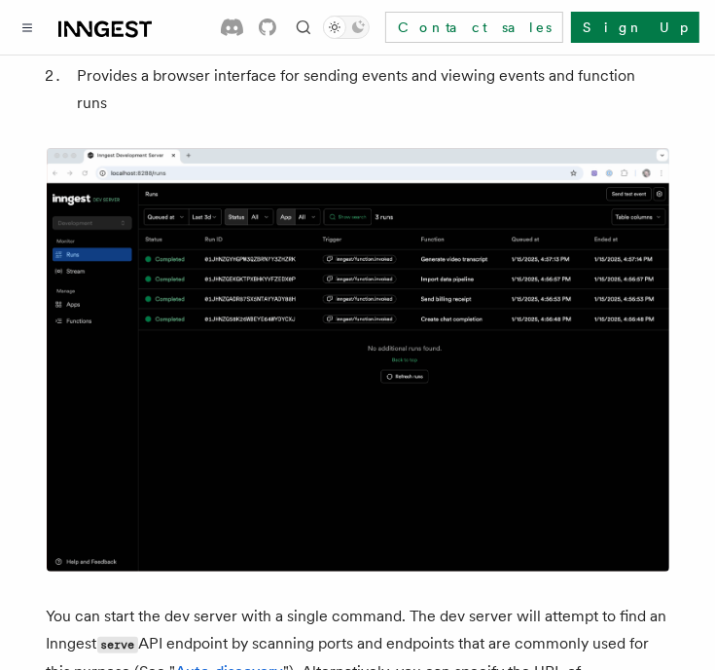
click at [413, 365] on img at bounding box center [358, 359] width 623 height 423
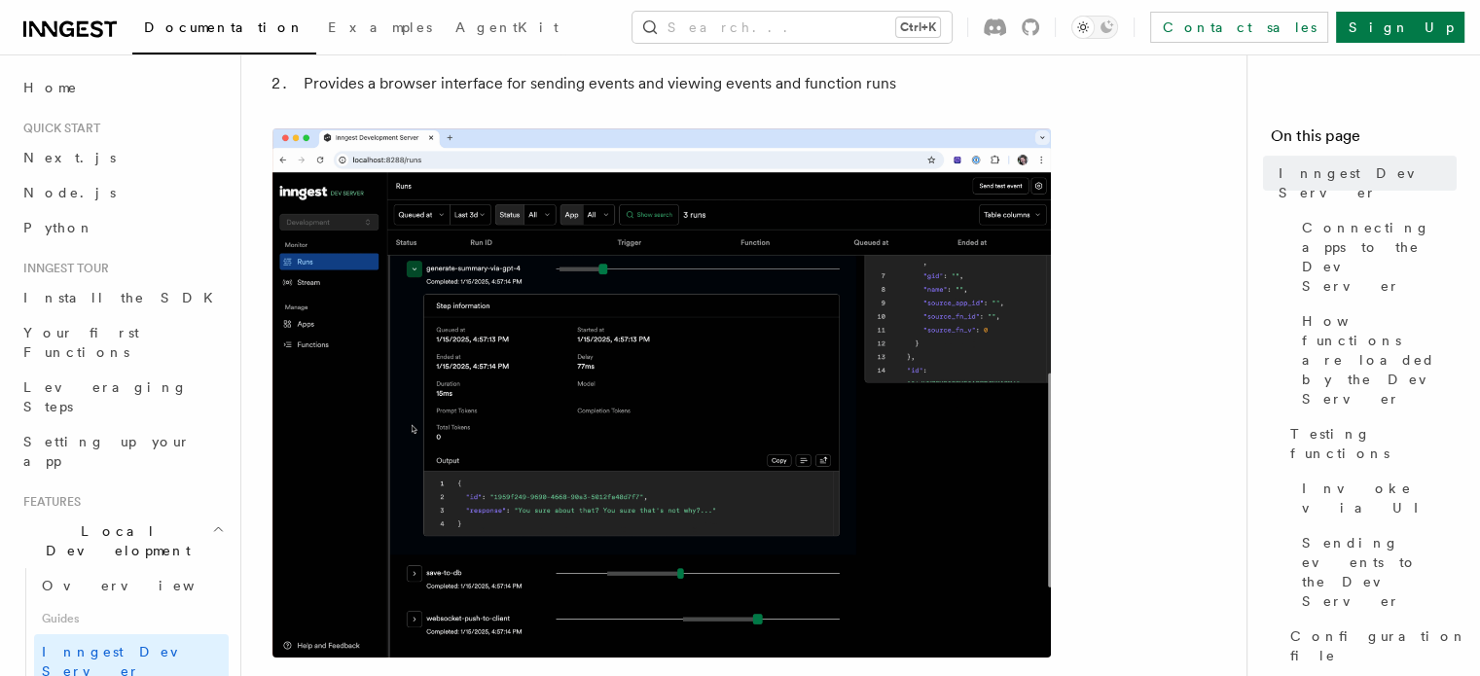
click at [851, 374] on img at bounding box center [661, 392] width 779 height 529
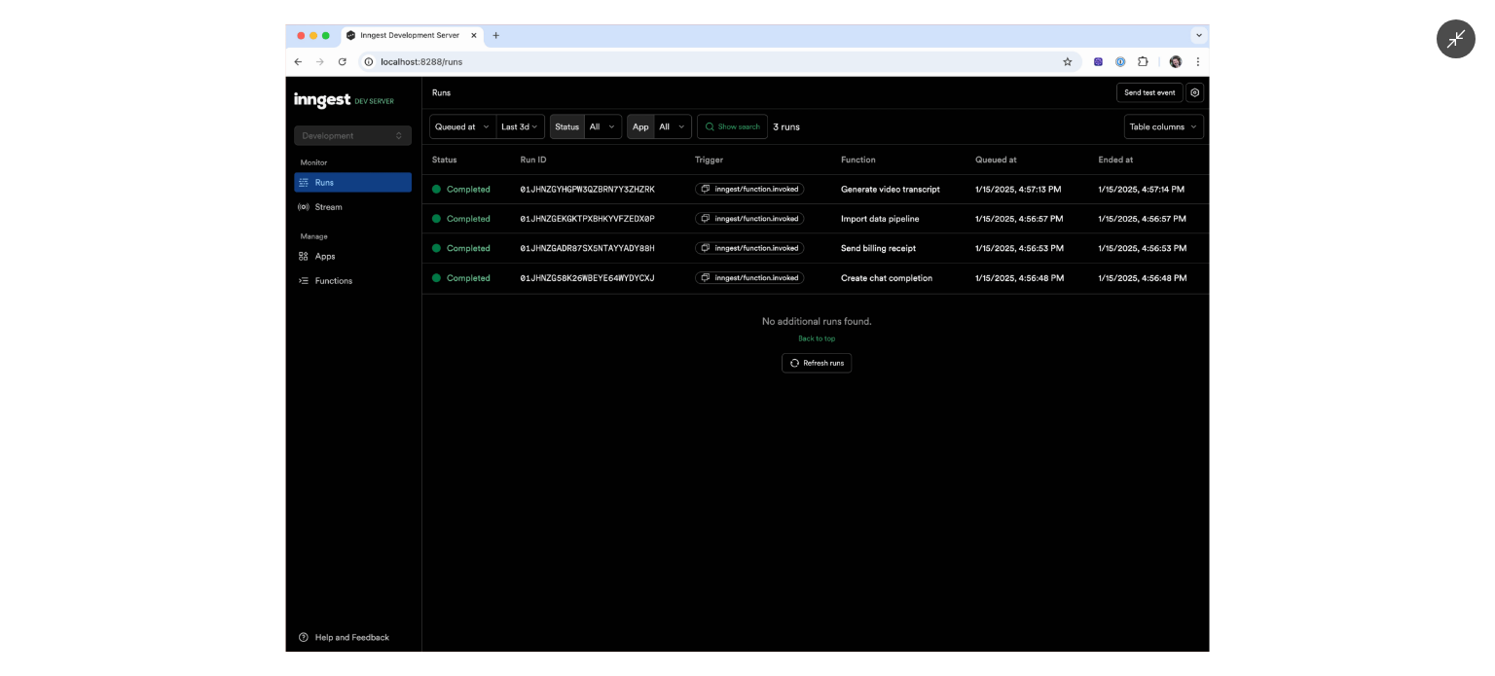
click at [198, 216] on div at bounding box center [747, 338] width 1495 height 676
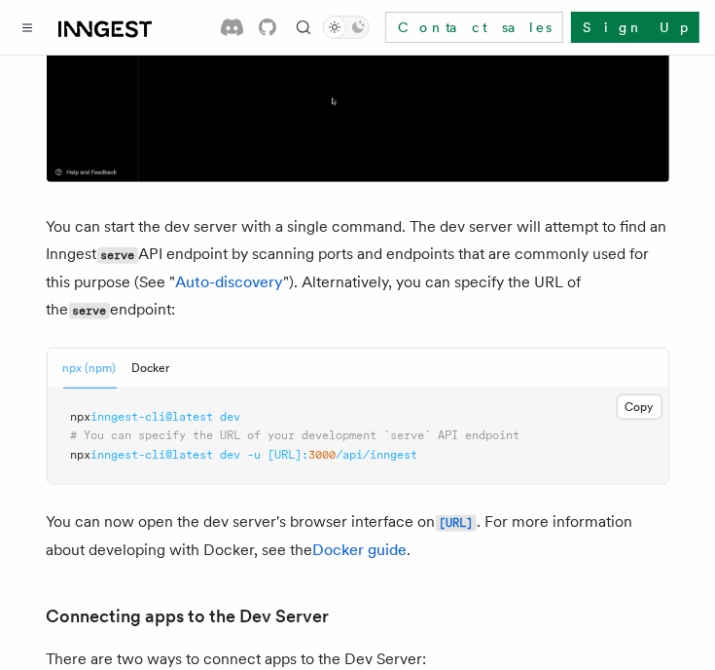
scroll to position [0, 0]
